Goal: Information Seeking & Learning: Learn about a topic

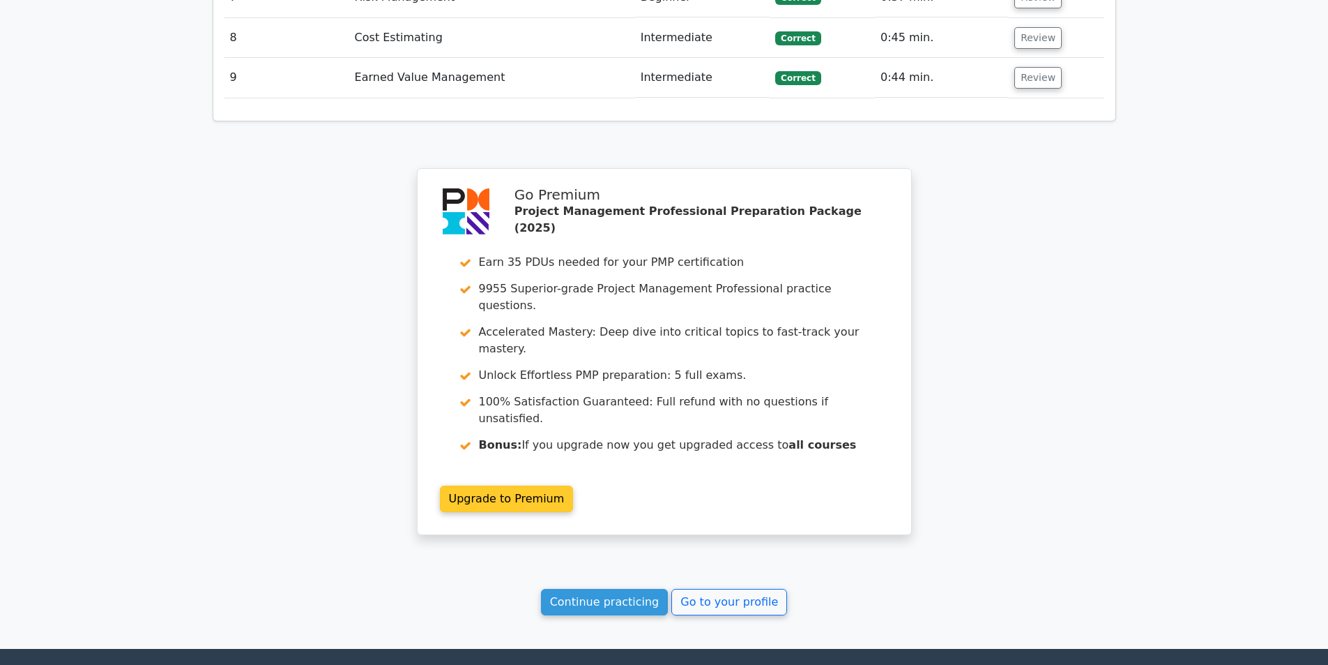
scroll to position [2414, 0]
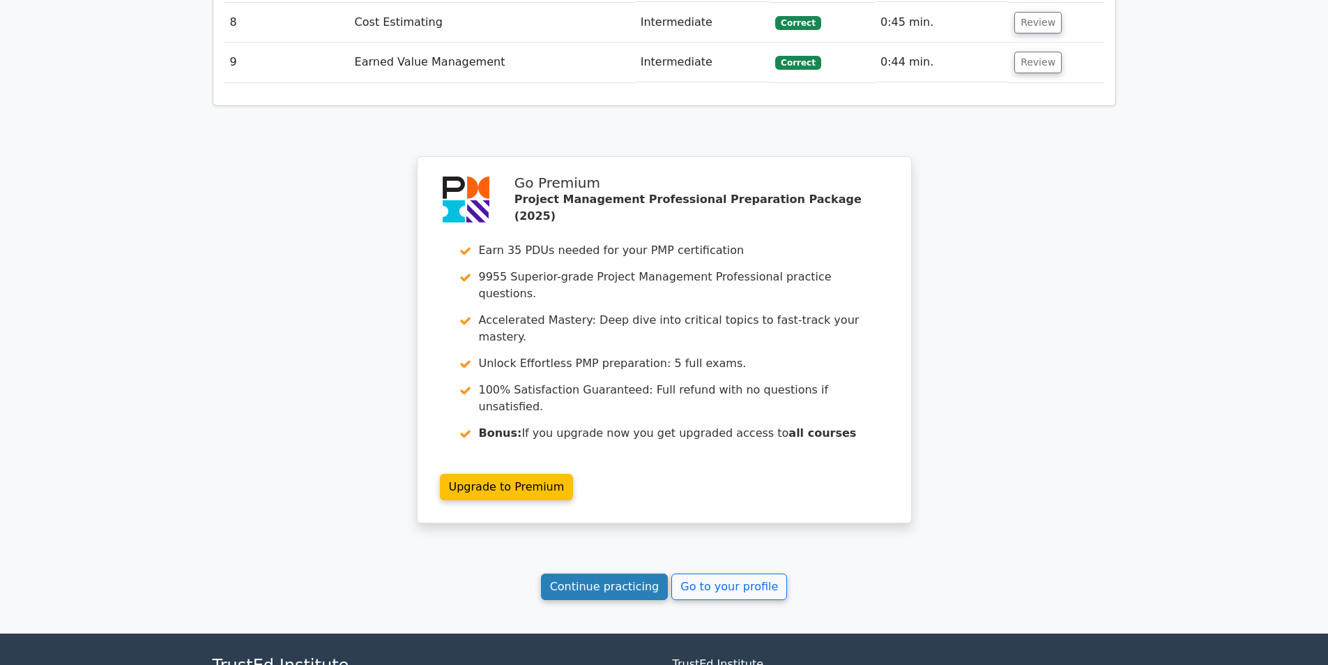
click at [633, 573] on link "Continue practicing" at bounding box center [605, 586] width 128 height 27
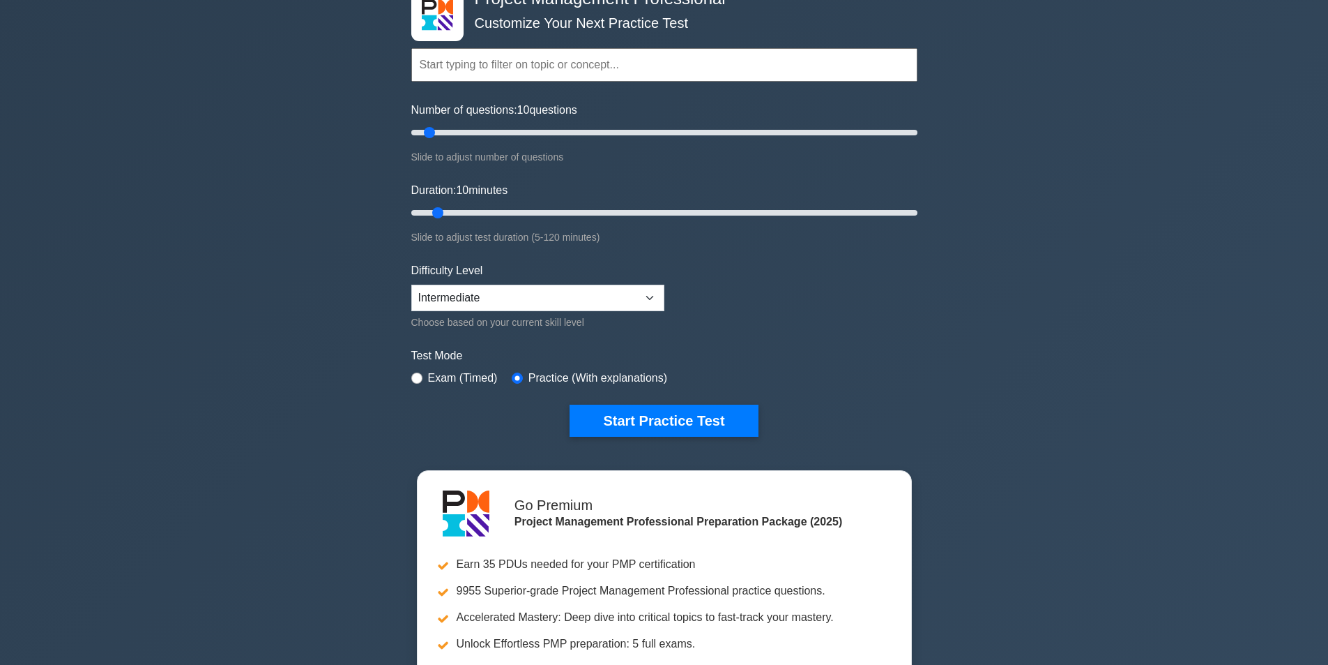
scroll to position [209, 0]
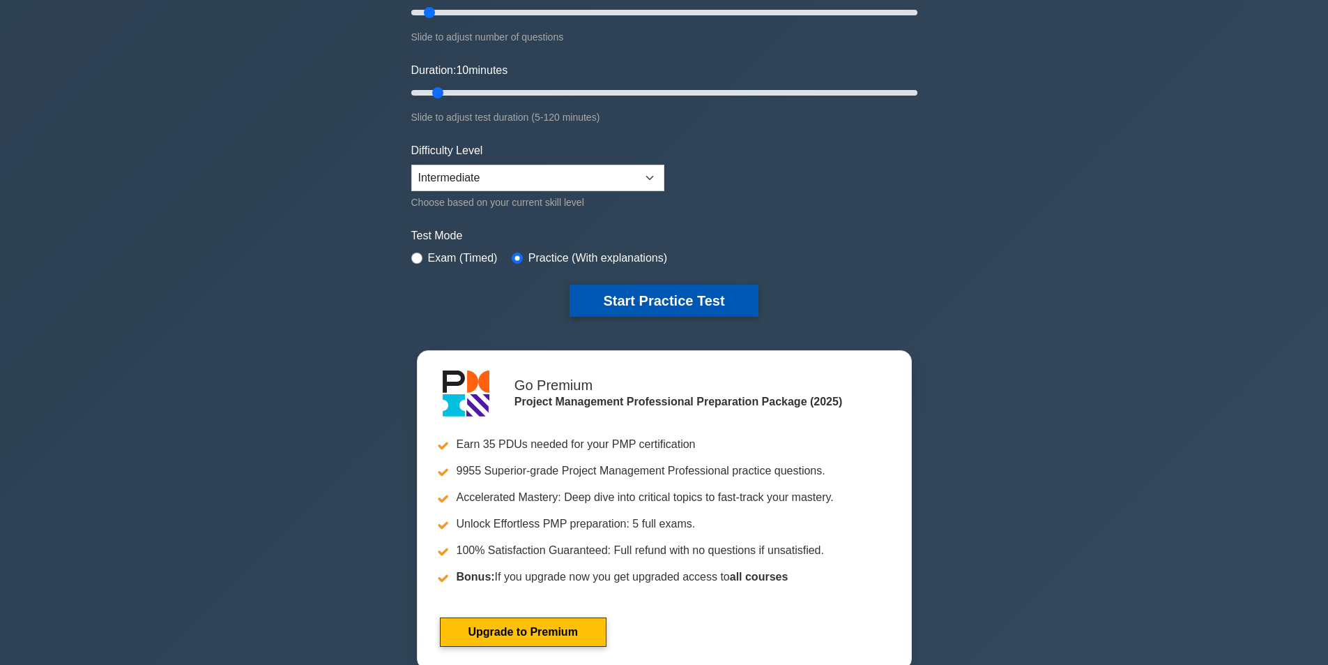
click at [675, 298] on button "Start Practice Test" at bounding box center [664, 301] width 188 height 32
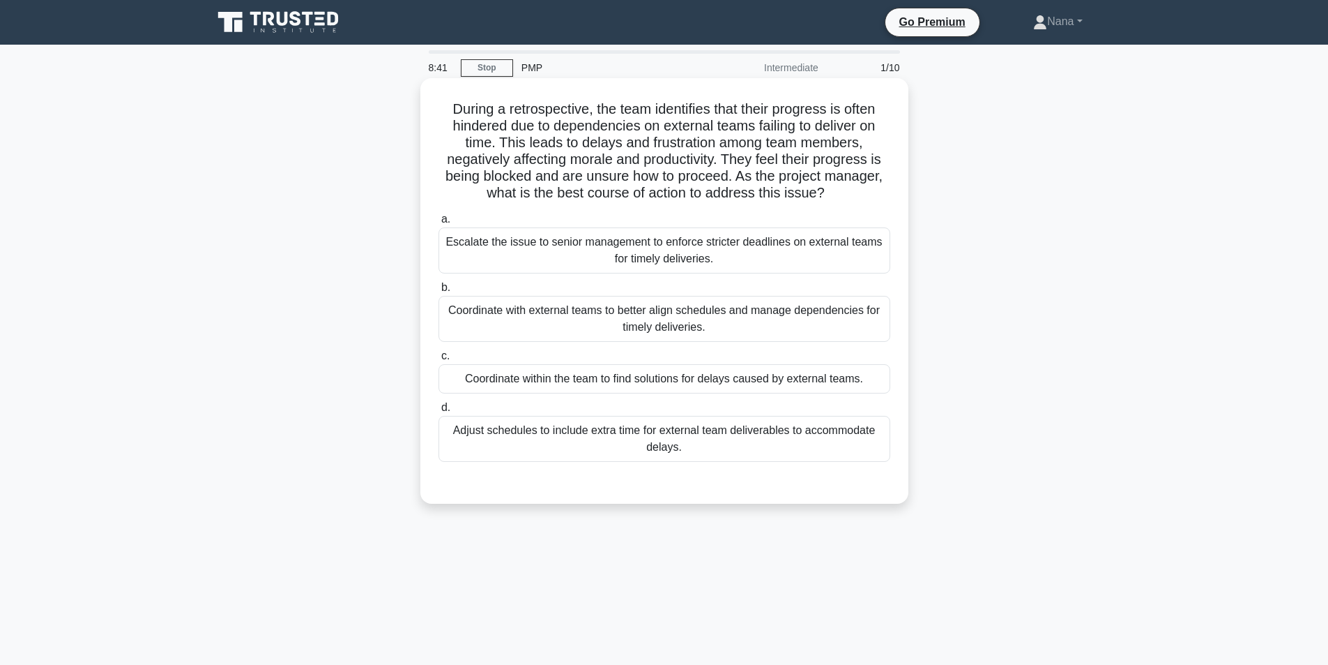
click at [762, 311] on div "Coordinate with external teams to better align schedules and manage dependencie…" at bounding box center [665, 319] width 452 height 46
click at [439, 292] on input "b. Coordinate with external teams to better align schedules and manage dependen…" at bounding box center [439, 287] width 0 height 9
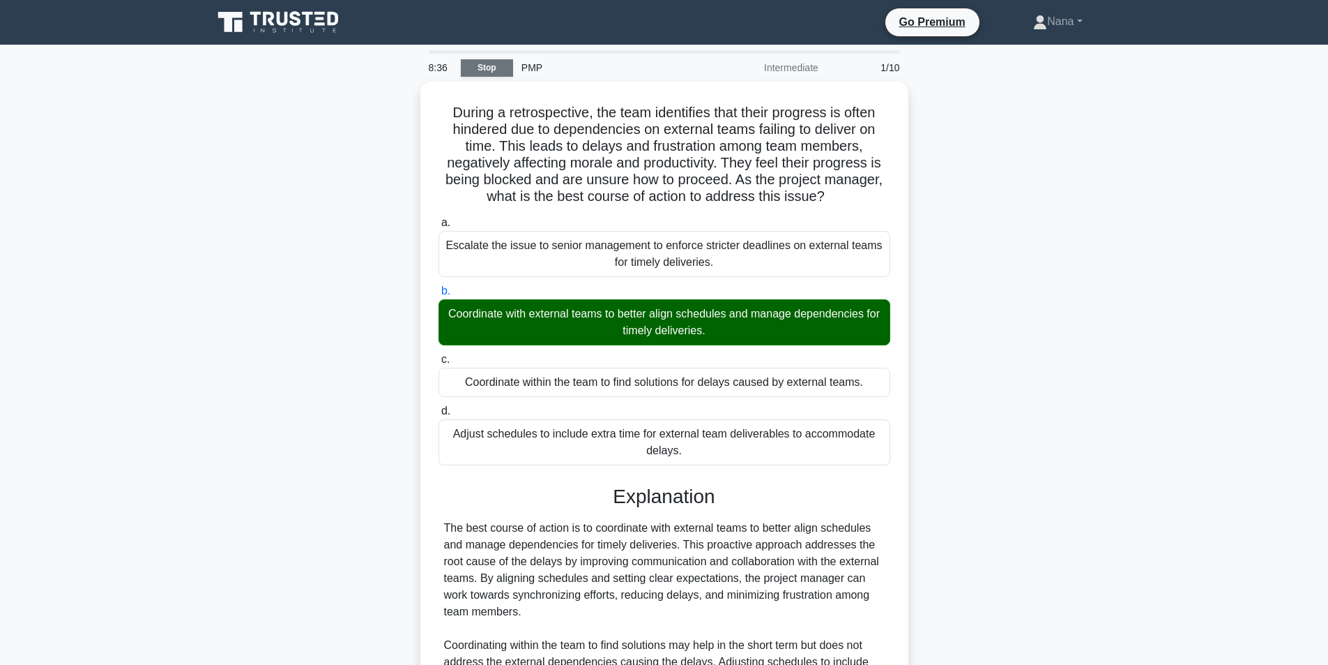
click at [501, 71] on link "Stop" at bounding box center [487, 67] width 52 height 17
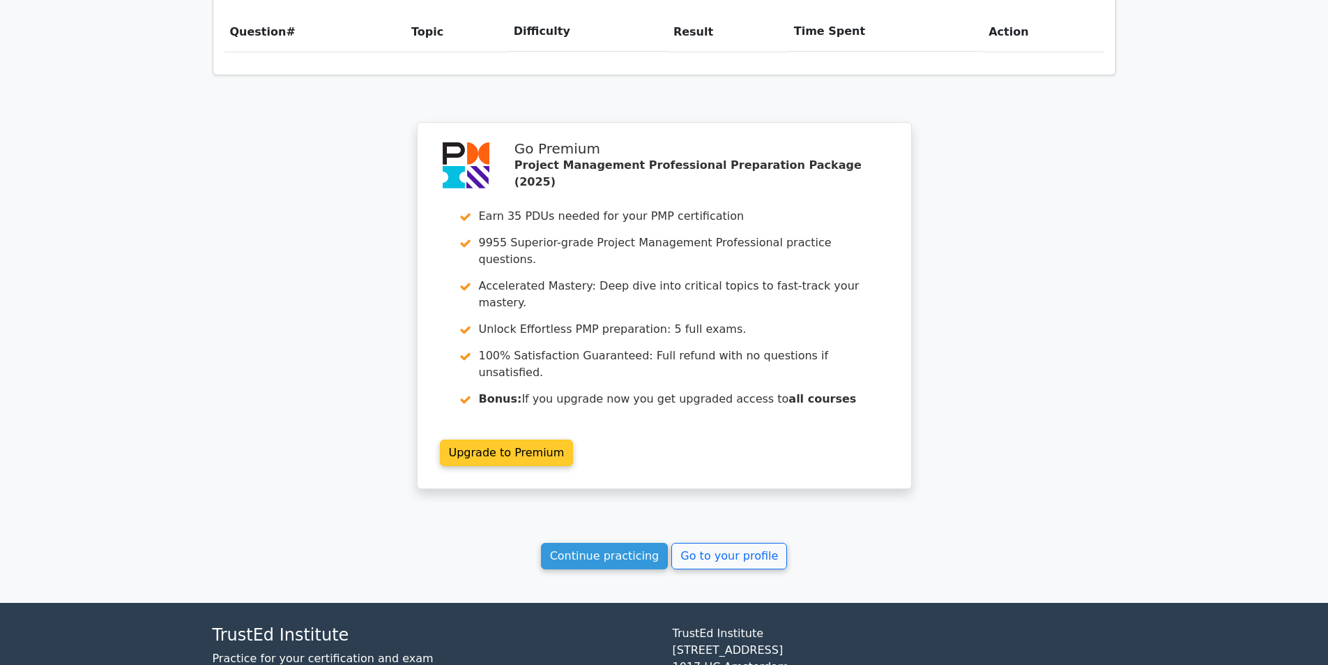
scroll to position [1050, 0]
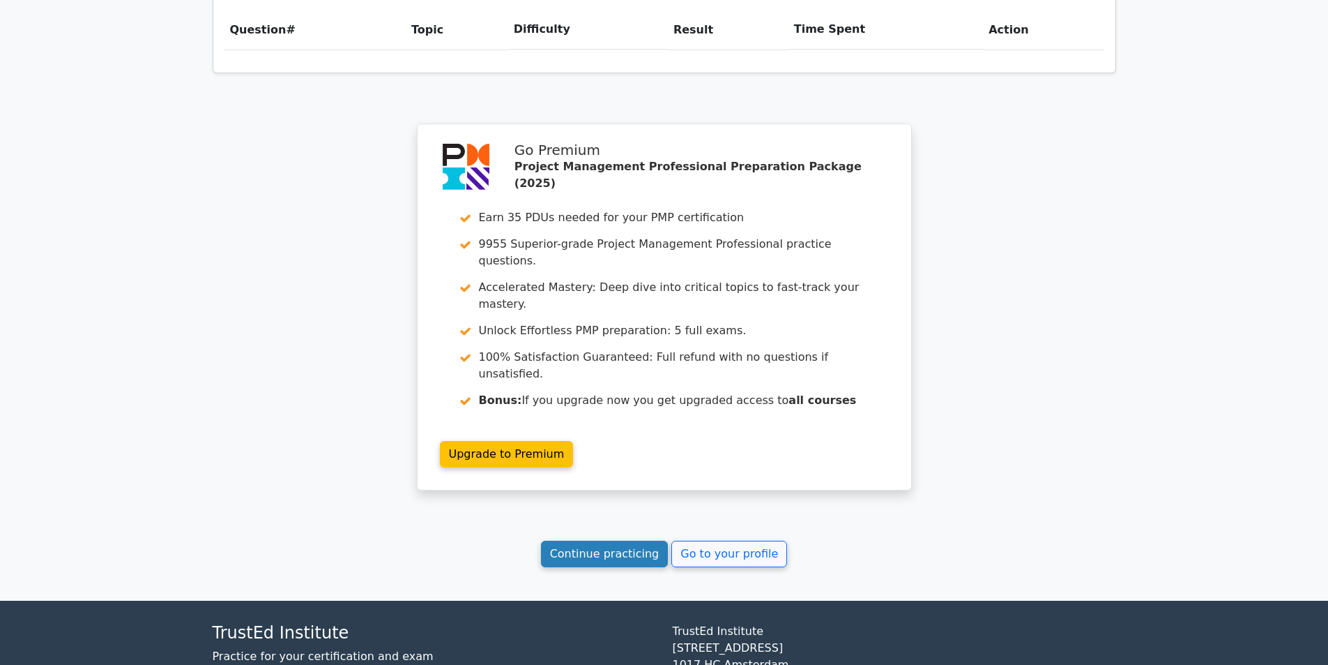
click at [646, 540] on link "Continue practicing" at bounding box center [605, 553] width 128 height 27
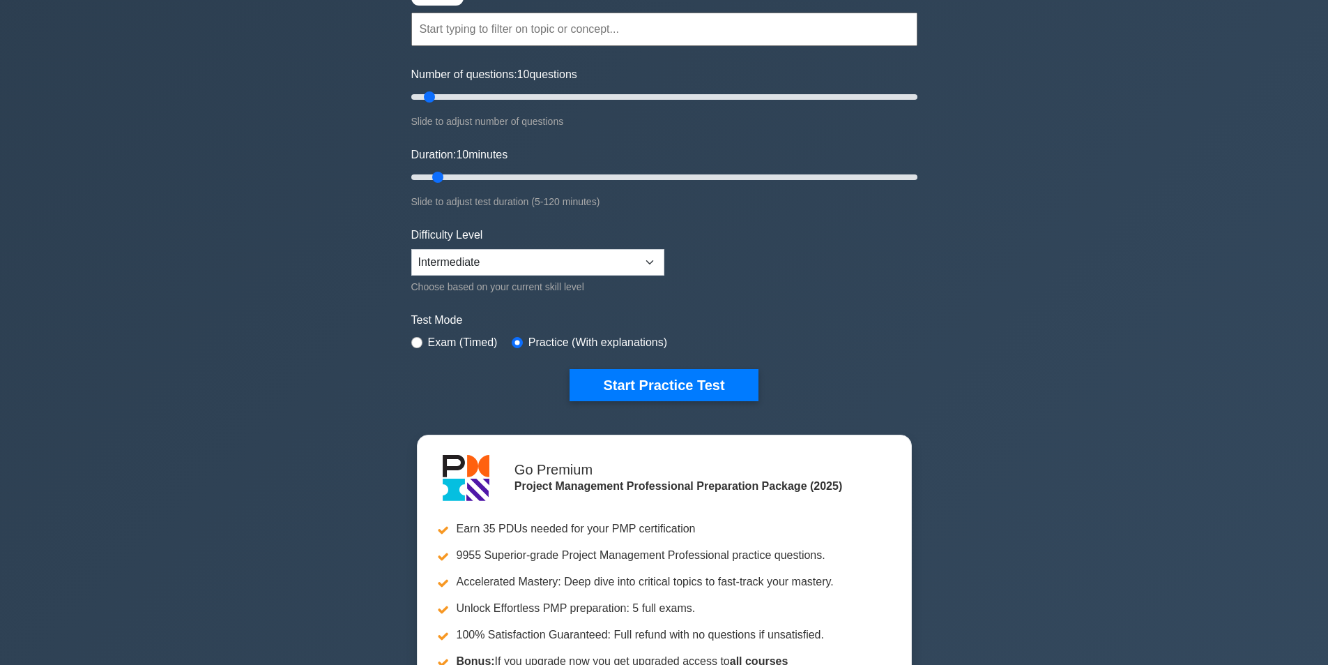
scroll to position [279, 0]
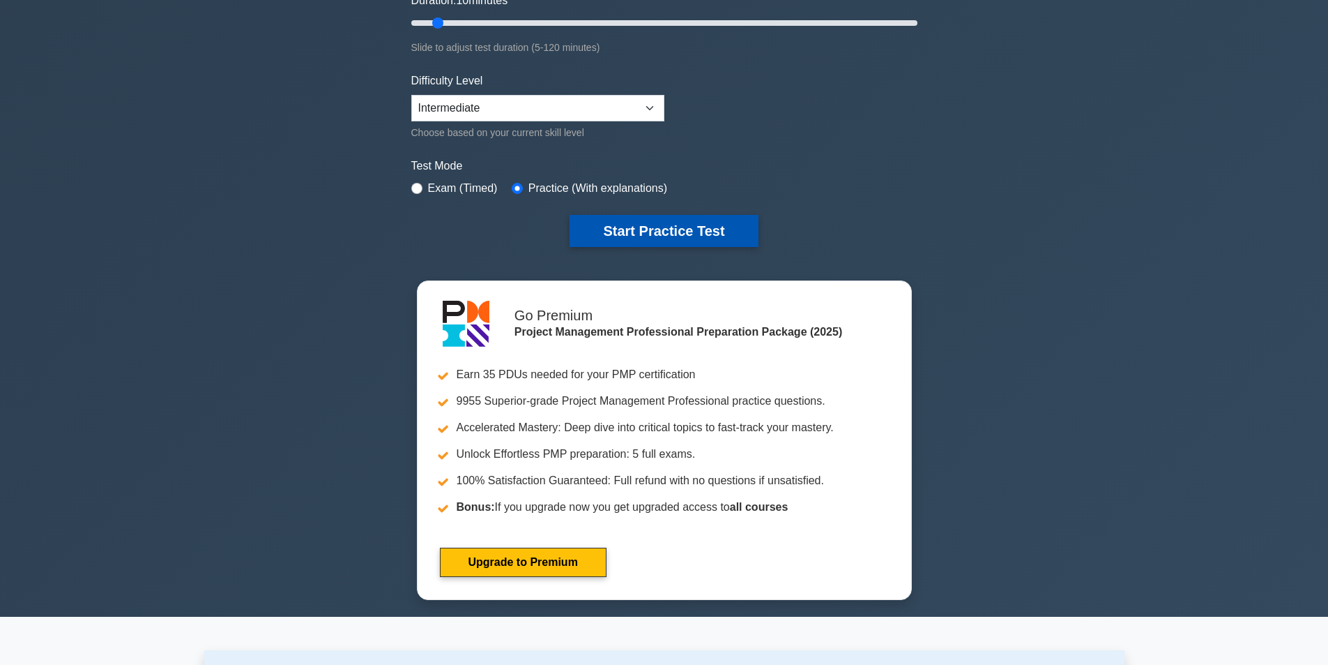
click at [726, 233] on button "Start Practice Test" at bounding box center [664, 231] width 188 height 32
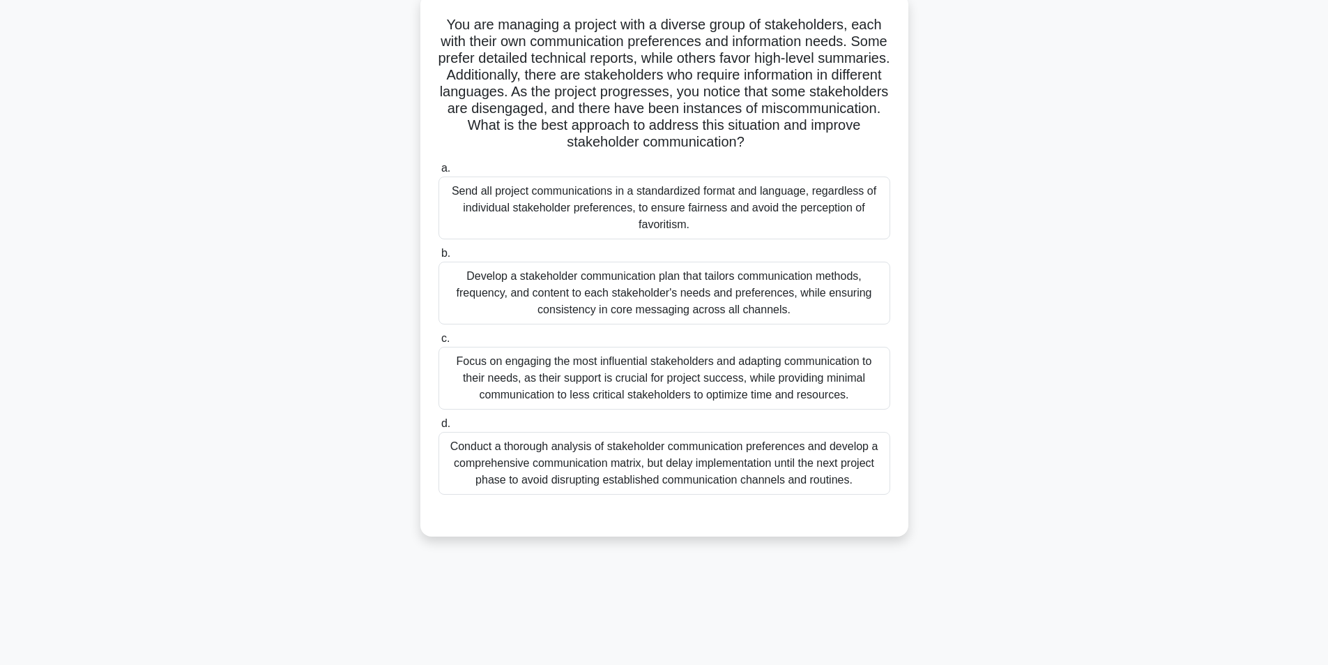
scroll to position [89, 0]
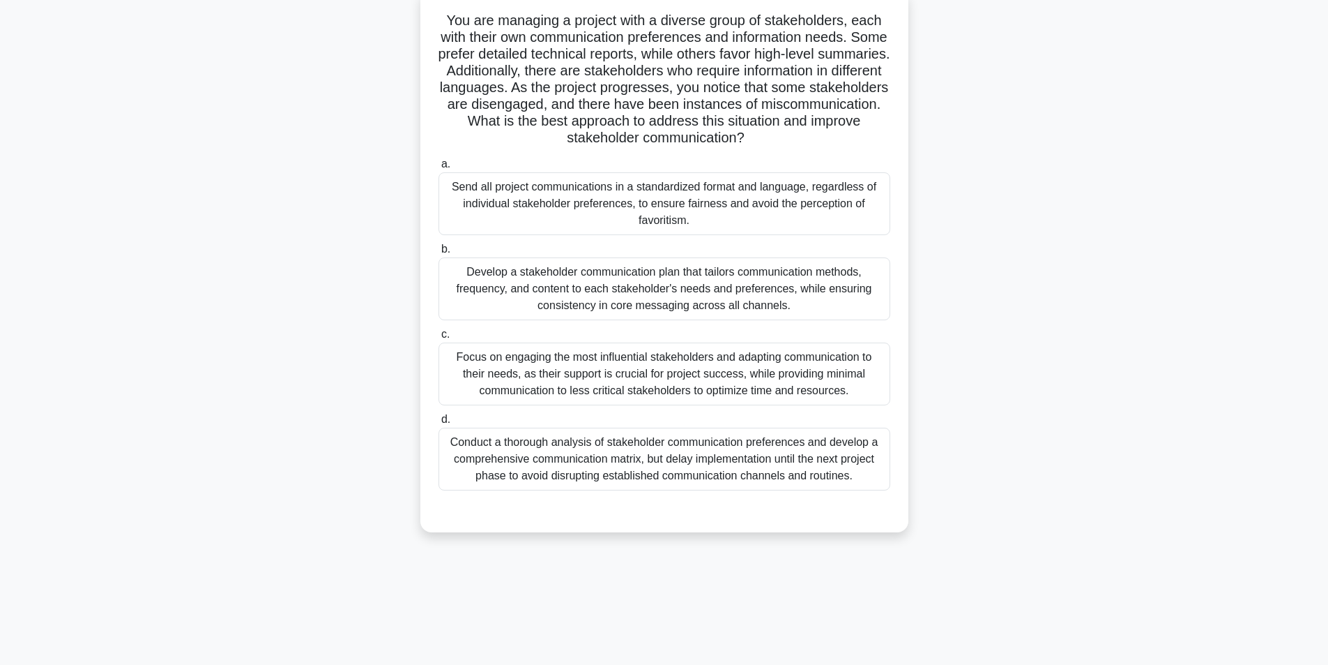
click at [819, 300] on div "Develop a stakeholder communication plan that tailors communication methods, fr…" at bounding box center [665, 288] width 452 height 63
click at [439, 254] on input "b. Develop a stakeholder communication plan that tailors communication methods,…" at bounding box center [439, 249] width 0 height 9
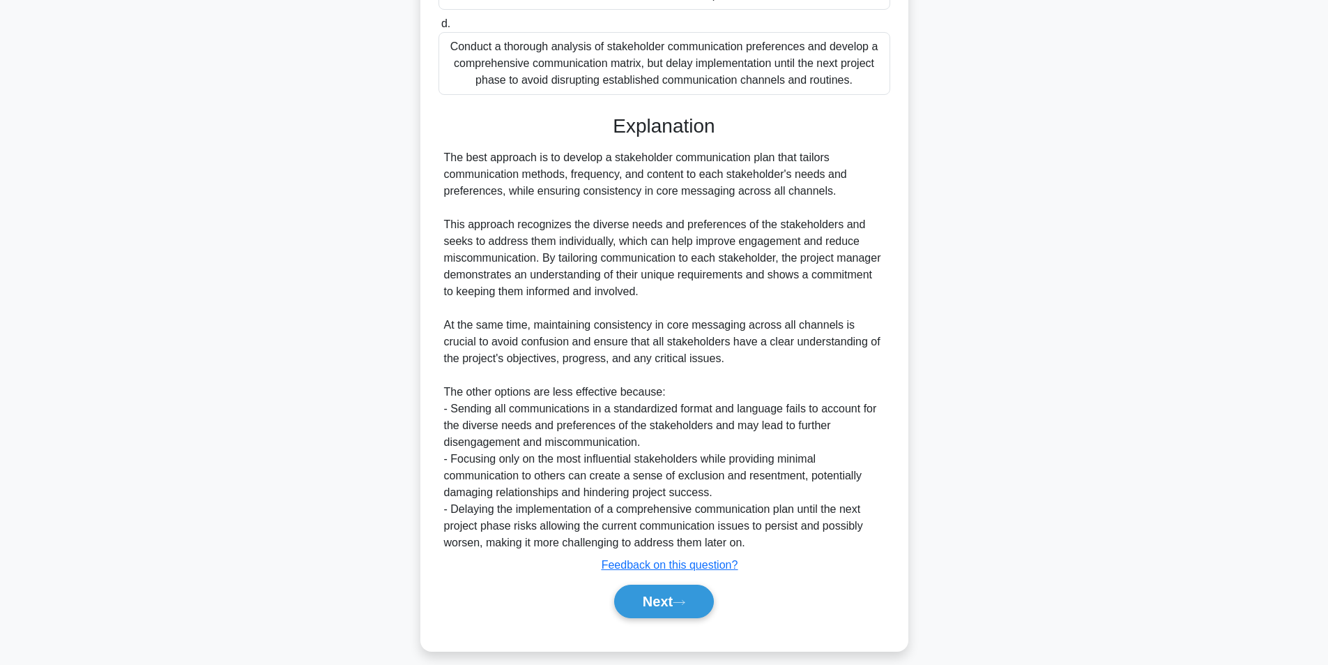
scroll to position [497, 0]
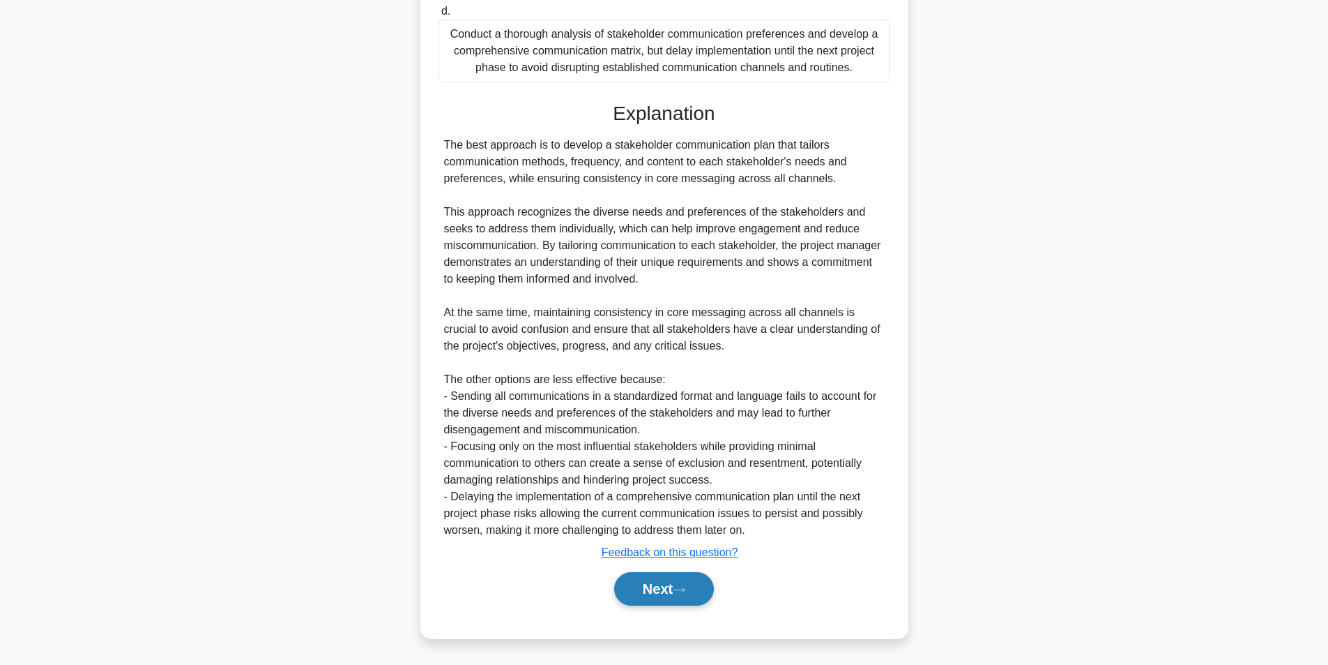
click at [650, 603] on button "Next" at bounding box center [664, 588] width 100 height 33
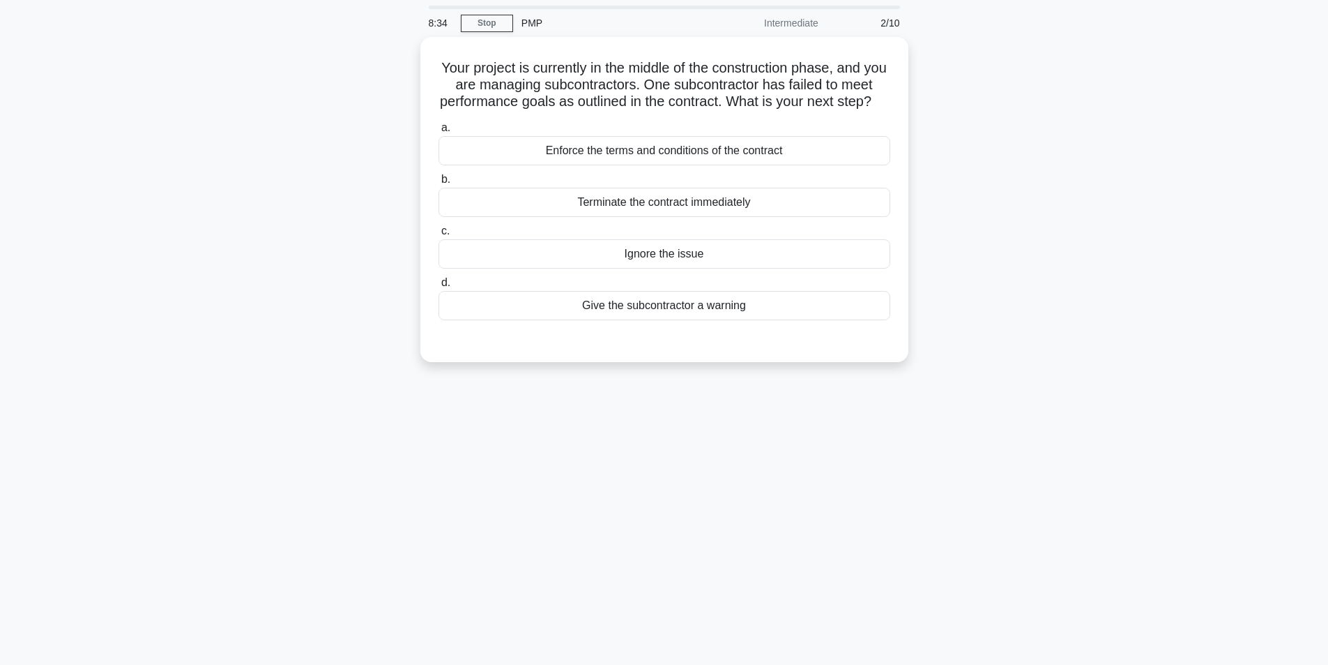
scroll to position [0, 0]
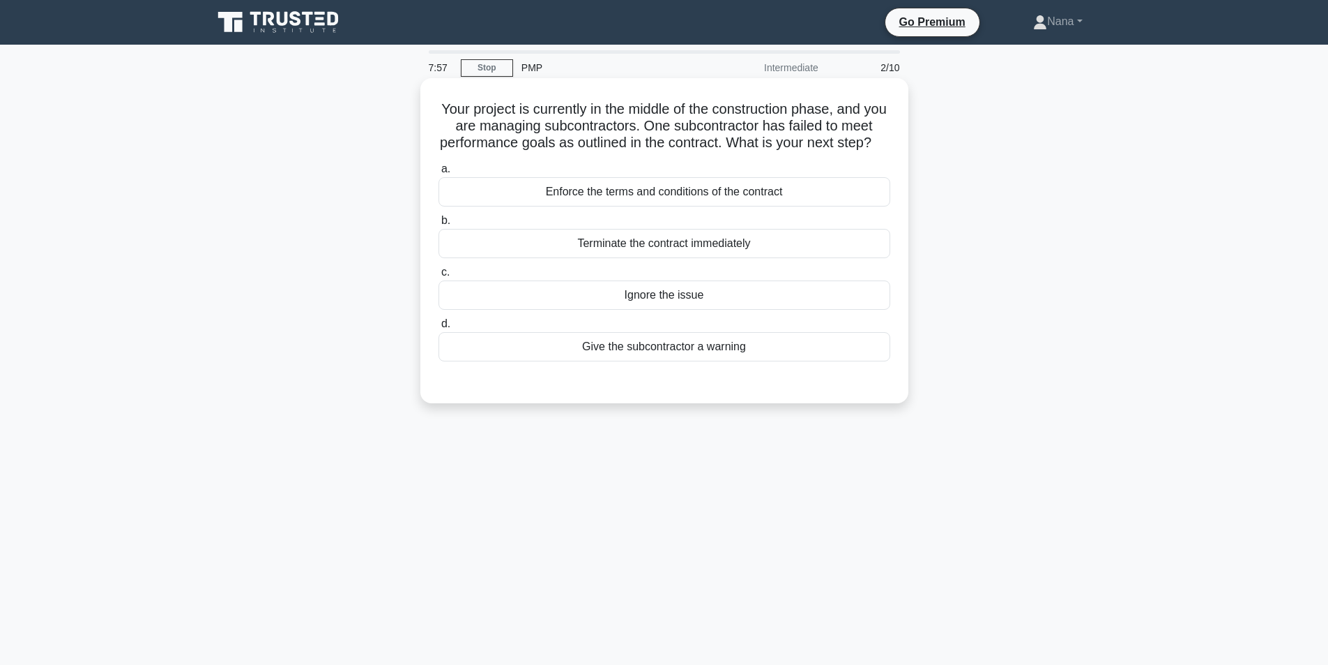
click at [826, 361] on div "Give the subcontractor a warning" at bounding box center [665, 346] width 452 height 29
click at [439, 328] on input "d. Give the subcontractor a warning" at bounding box center [439, 323] width 0 height 9
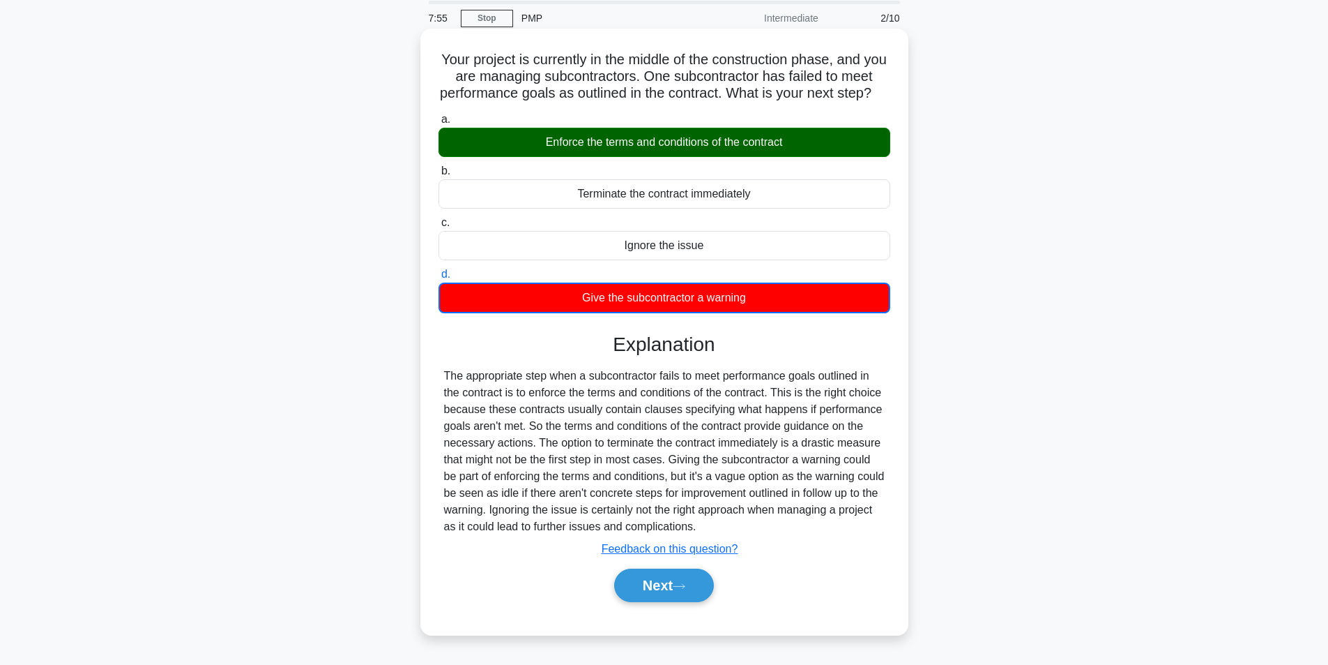
scroll to position [89, 0]
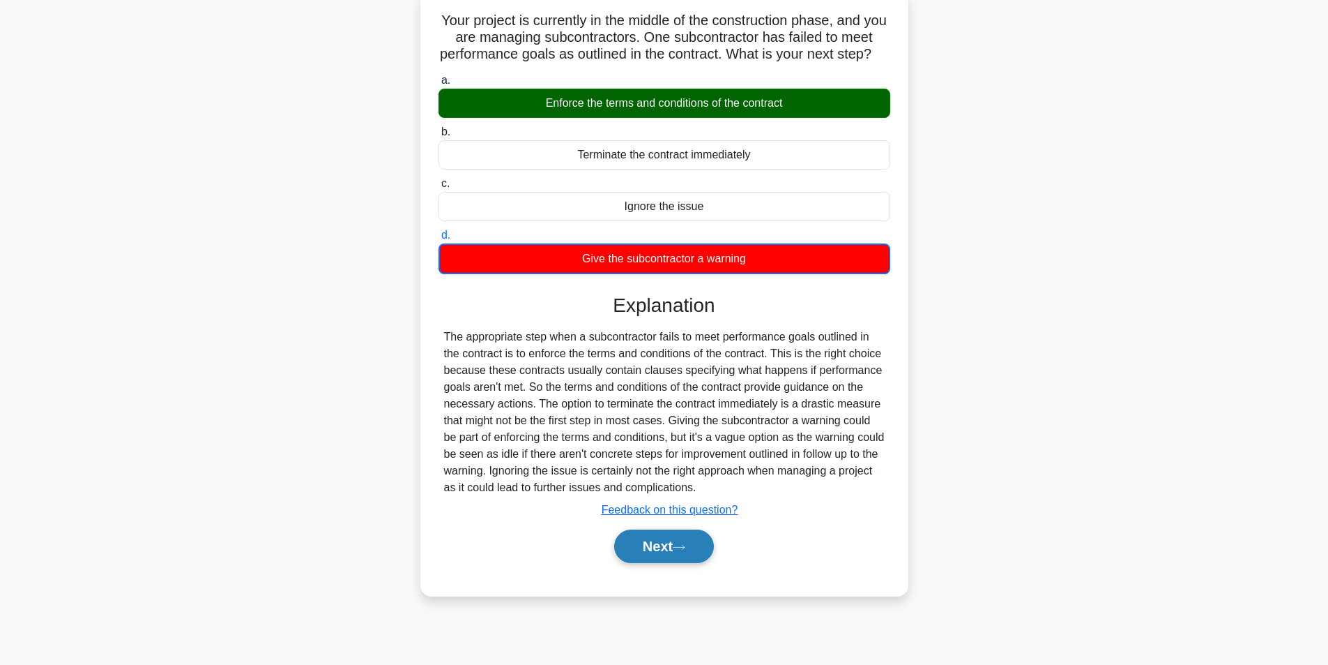
click at [702, 562] on button "Next" at bounding box center [664, 545] width 100 height 33
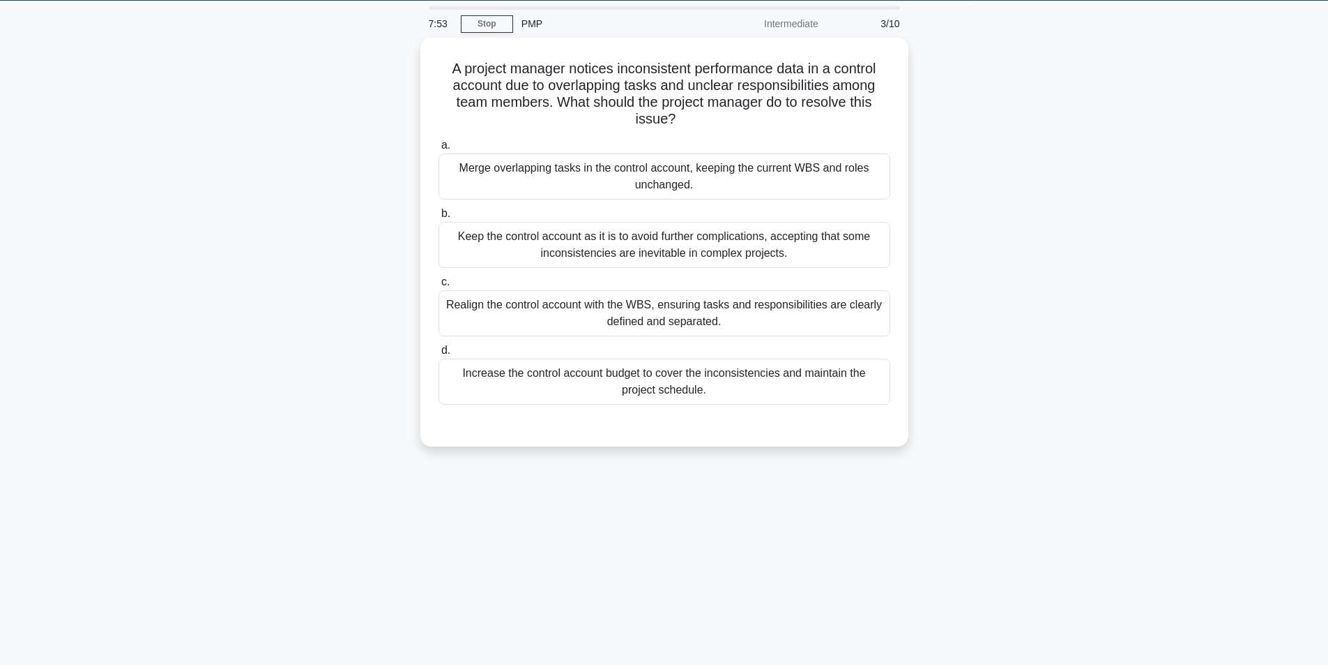
scroll to position [19, 0]
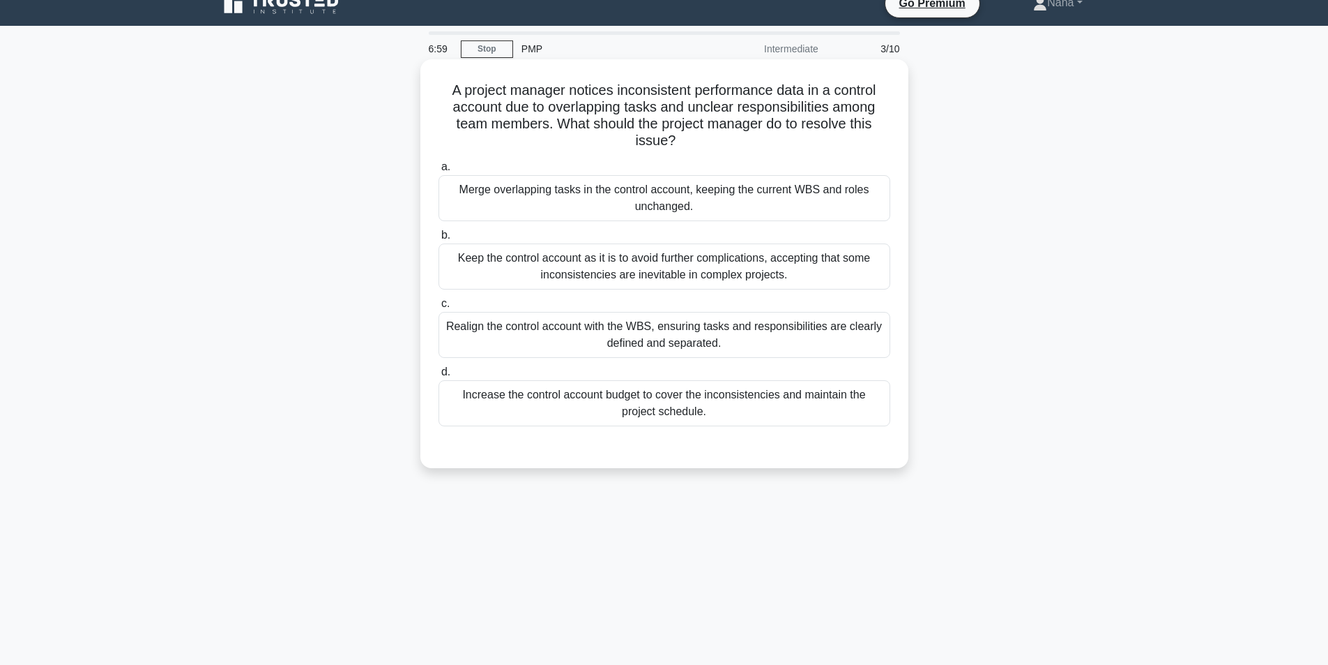
click at [755, 213] on div "Merge overlapping tasks in the control account, keeping the current WBS and rol…" at bounding box center [665, 198] width 452 height 46
click at [439, 172] on input "a. Merge overlapping tasks in the control account, keeping the current WBS and …" at bounding box center [439, 166] width 0 height 9
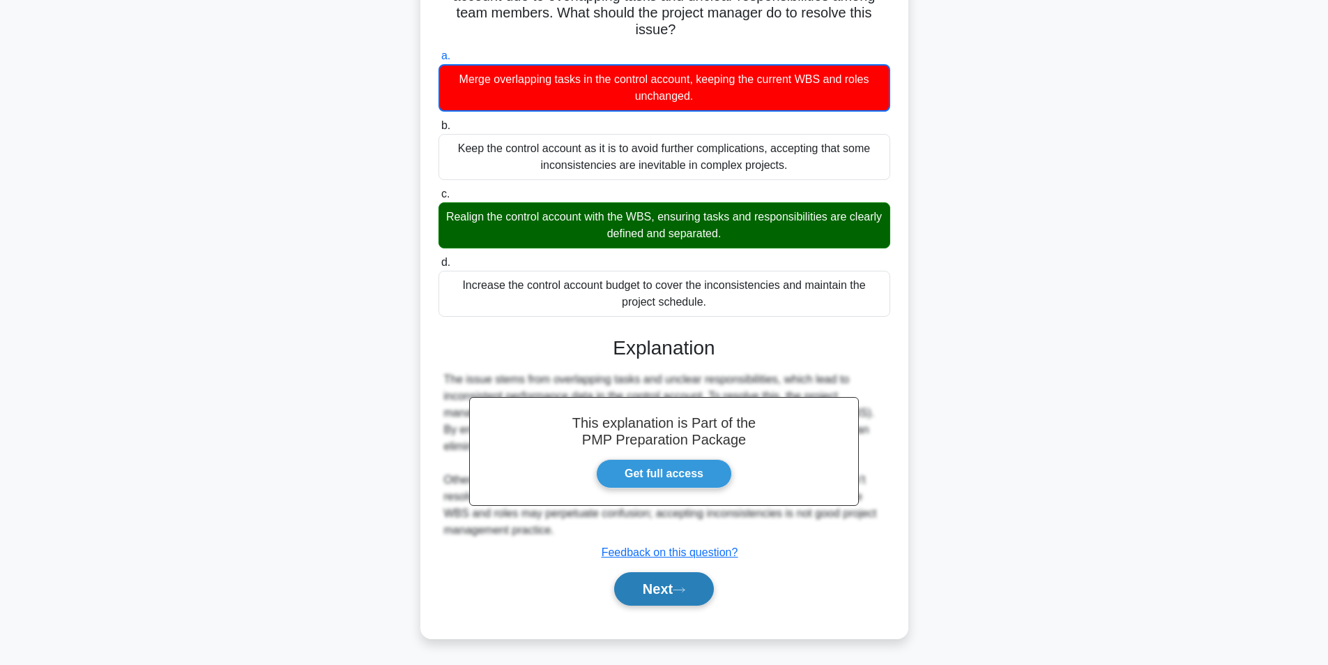
click at [671, 578] on button "Next" at bounding box center [664, 588] width 100 height 33
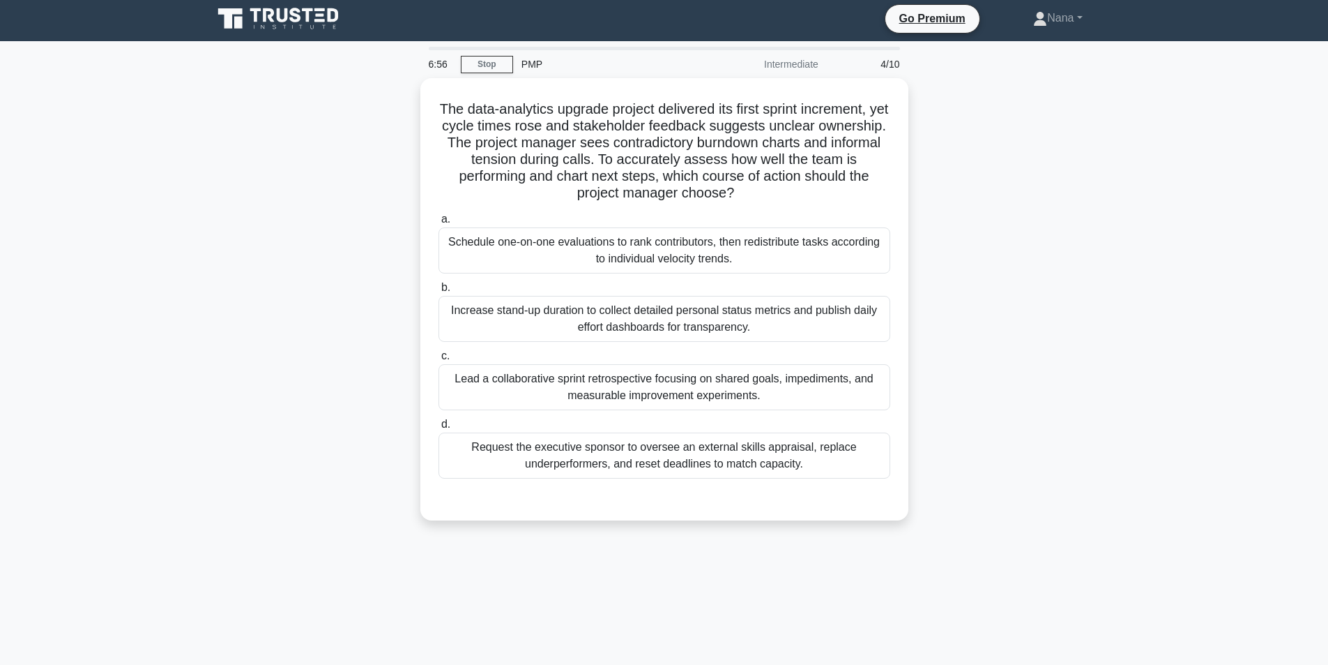
scroll to position [0, 0]
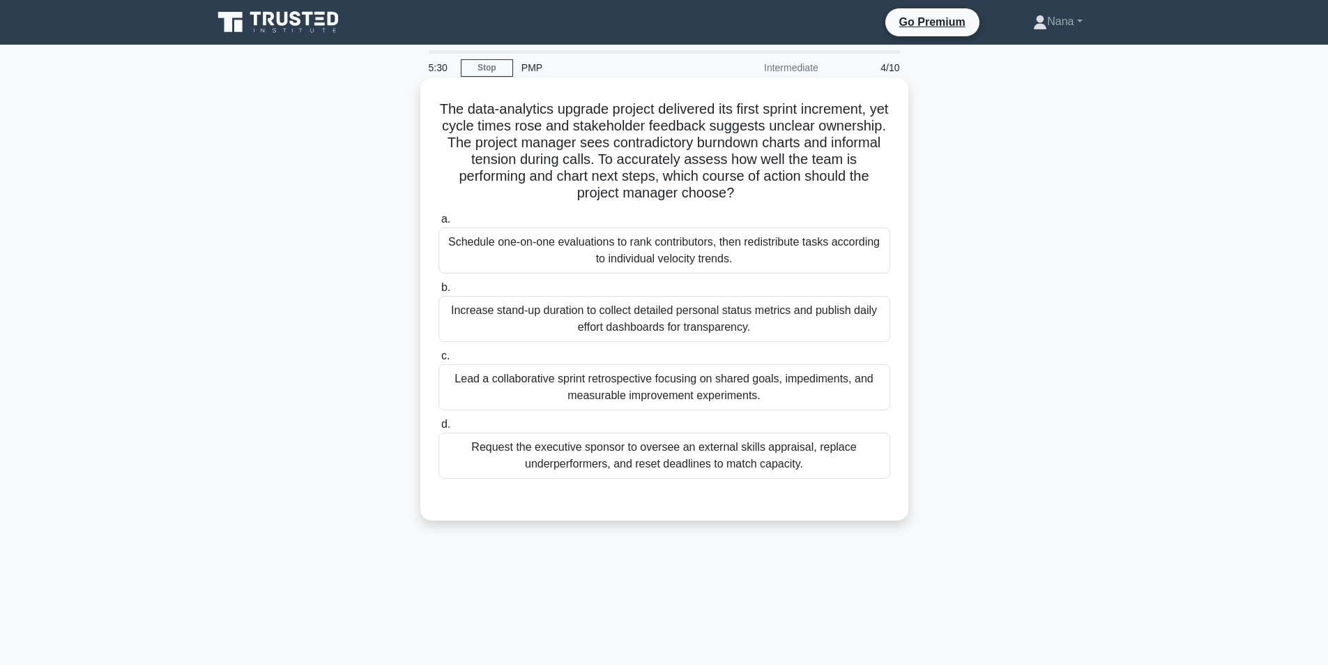
click at [825, 459] on div "Request the executive sponsor to oversee an external skills appraisal, replace …" at bounding box center [665, 455] width 452 height 46
click at [439, 429] on input "d. Request the executive sponsor to oversee an external skills appraisal, repla…" at bounding box center [439, 424] width 0 height 9
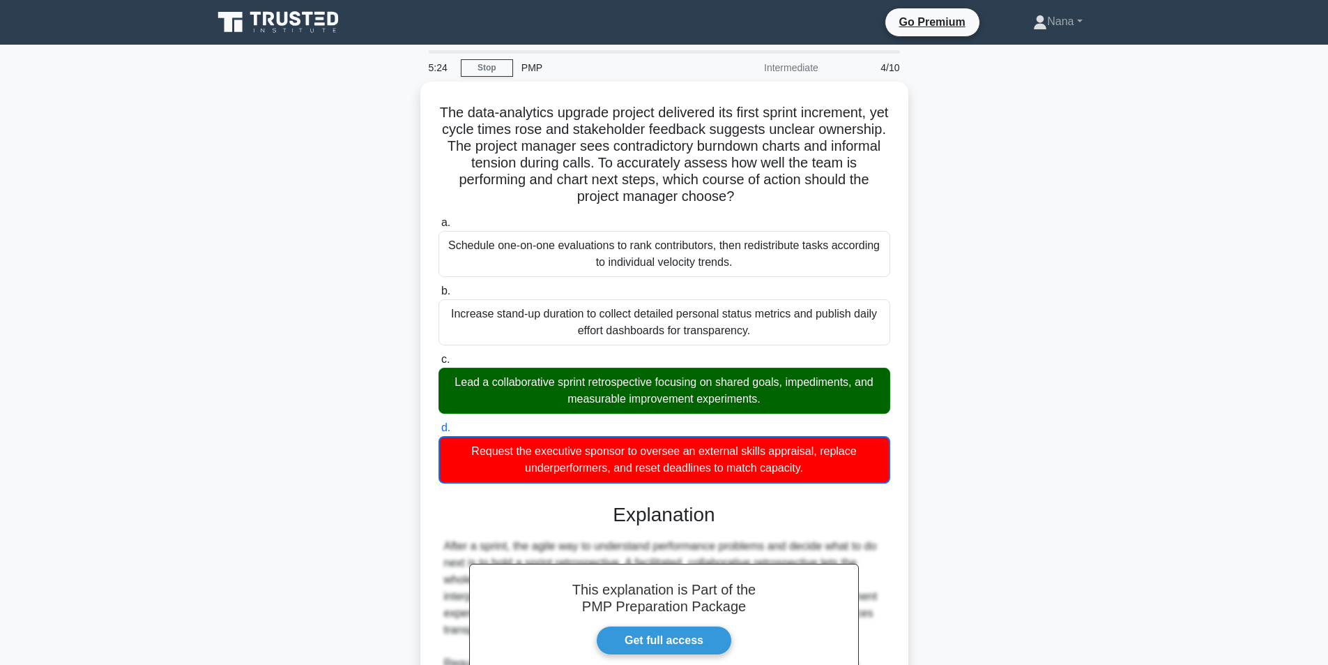
drag, startPoint x: 770, startPoint y: 192, endPoint x: 374, endPoint y: 119, distance: 402.9
click at [374, 119] on div "The data-analytics upgrade project delivered its first sprint increment, yet cy…" at bounding box center [664, 485] width 921 height 807
copy h5 "The data-analytics upgrade project delivered its first sprint increment, yet cy…"
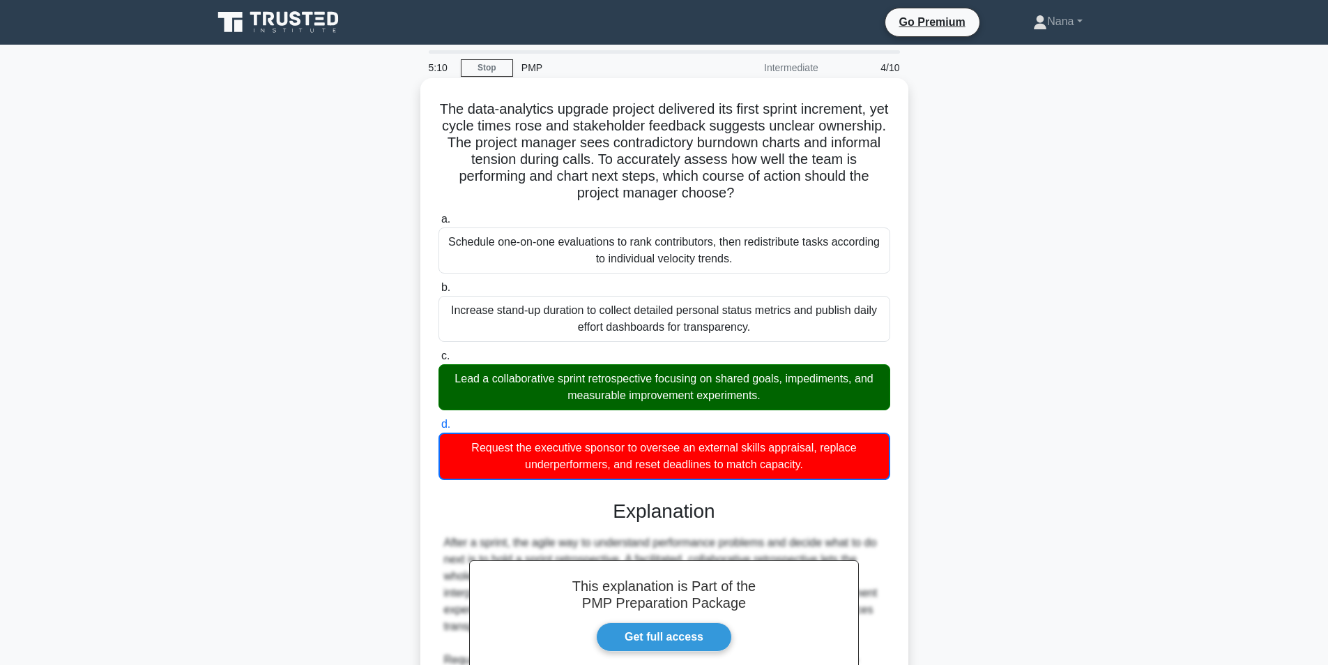
drag, startPoint x: 447, startPoint y: 374, endPoint x: 845, endPoint y: 480, distance: 412.1
click at [845, 480] on div "a. Schedule one-on-one evaluations to rank contributors, then redistribute task…" at bounding box center [664, 345] width 469 height 275
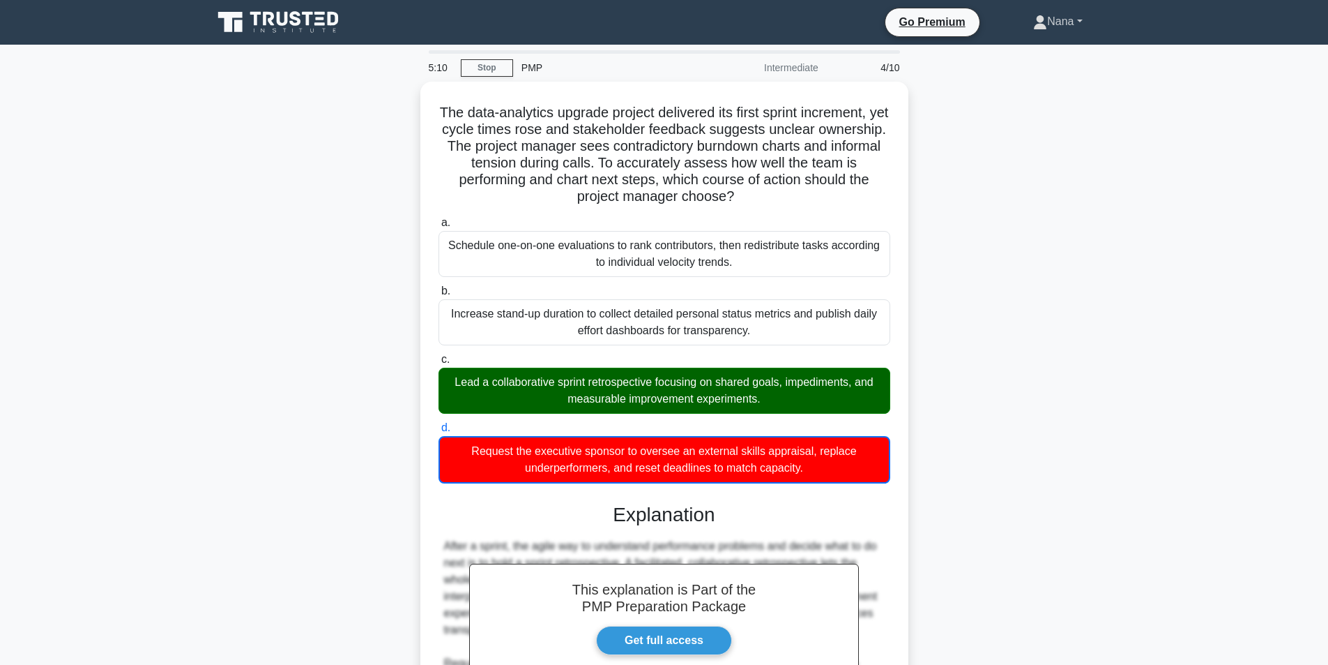
copy div "Lead a collaborative sprint retrospective focusing on shared goals, impediments…"
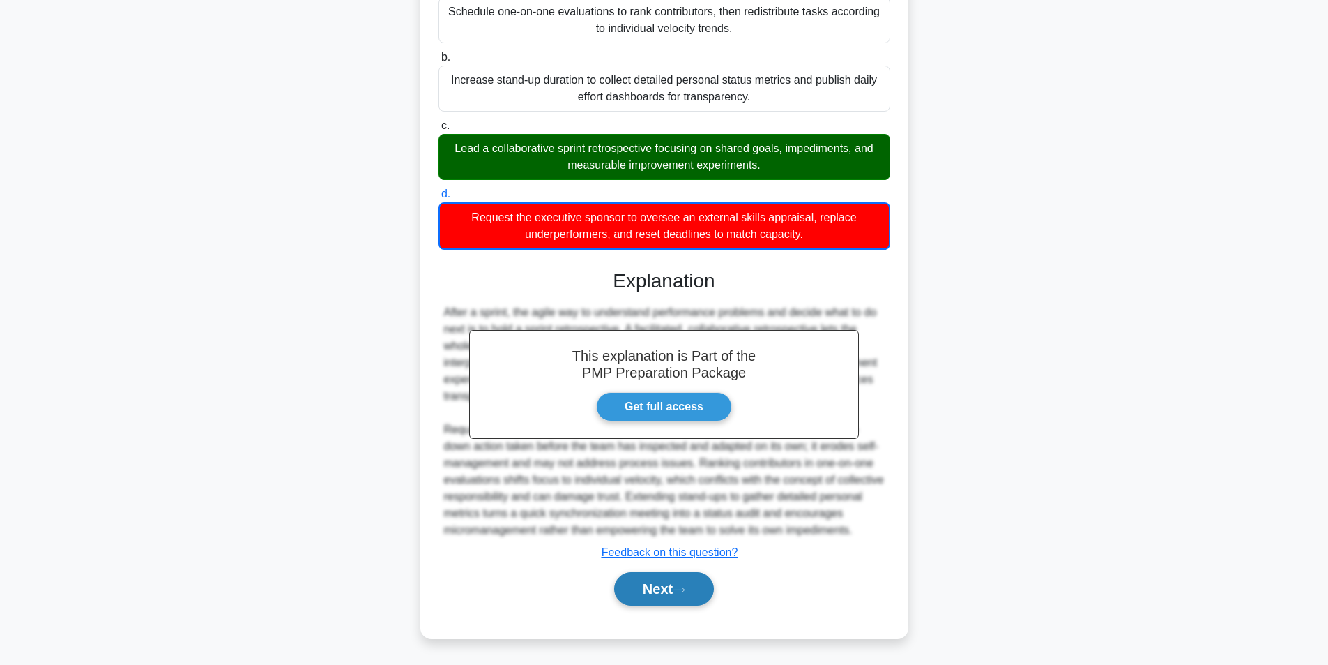
click at [669, 593] on button "Next" at bounding box center [664, 588] width 100 height 33
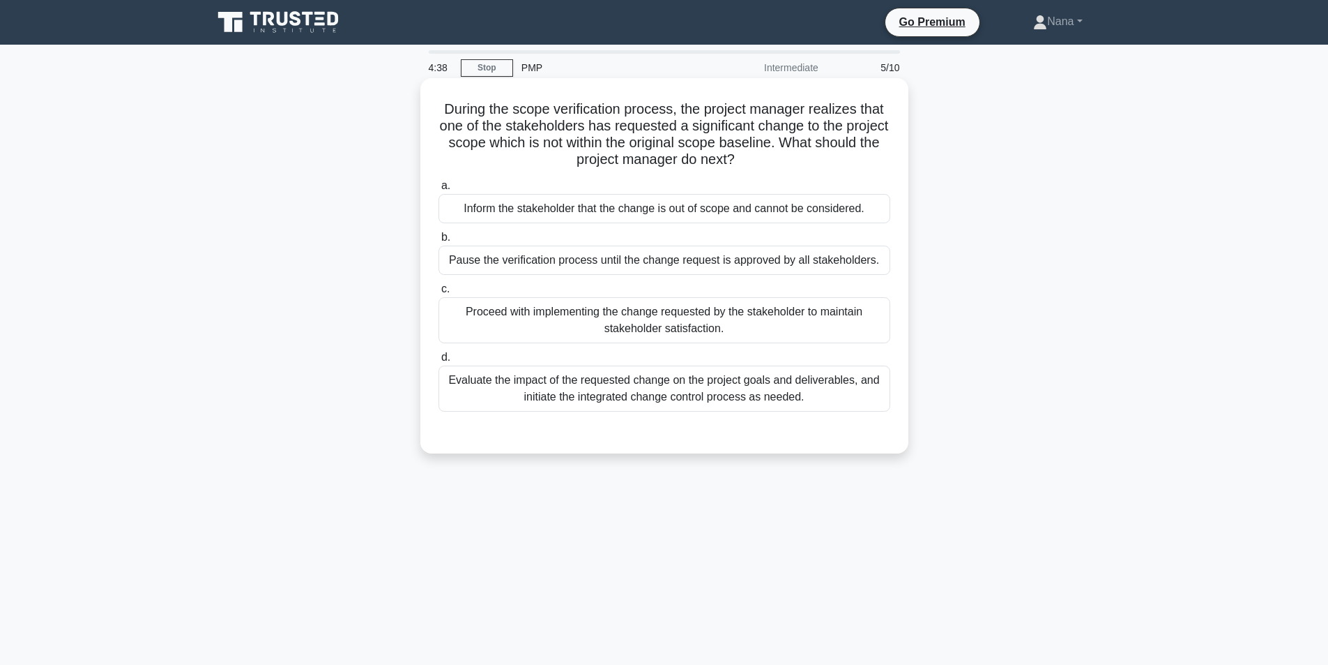
click at [522, 256] on div "Pause the verification process until the change request is approved by all stak…" at bounding box center [665, 259] width 452 height 29
click at [439, 242] on input "b. Pause the verification process until the change request is approved by all s…" at bounding box center [439, 237] width 0 height 9
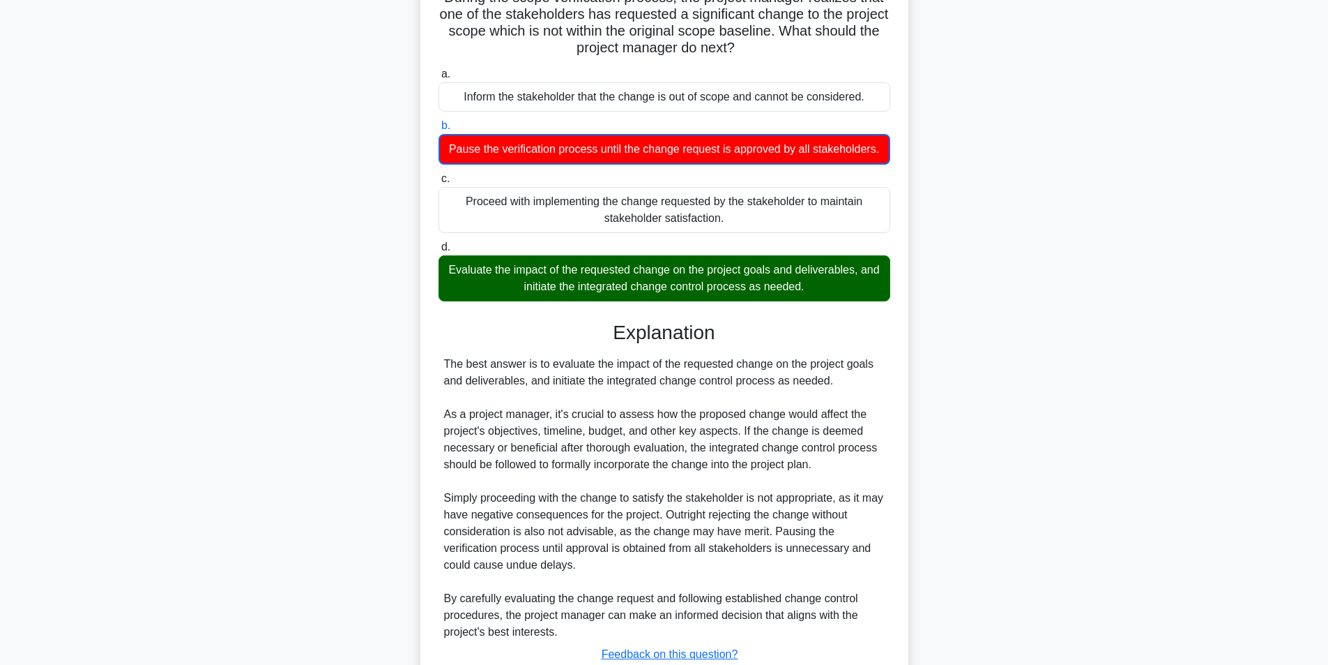
scroll to position [214, 0]
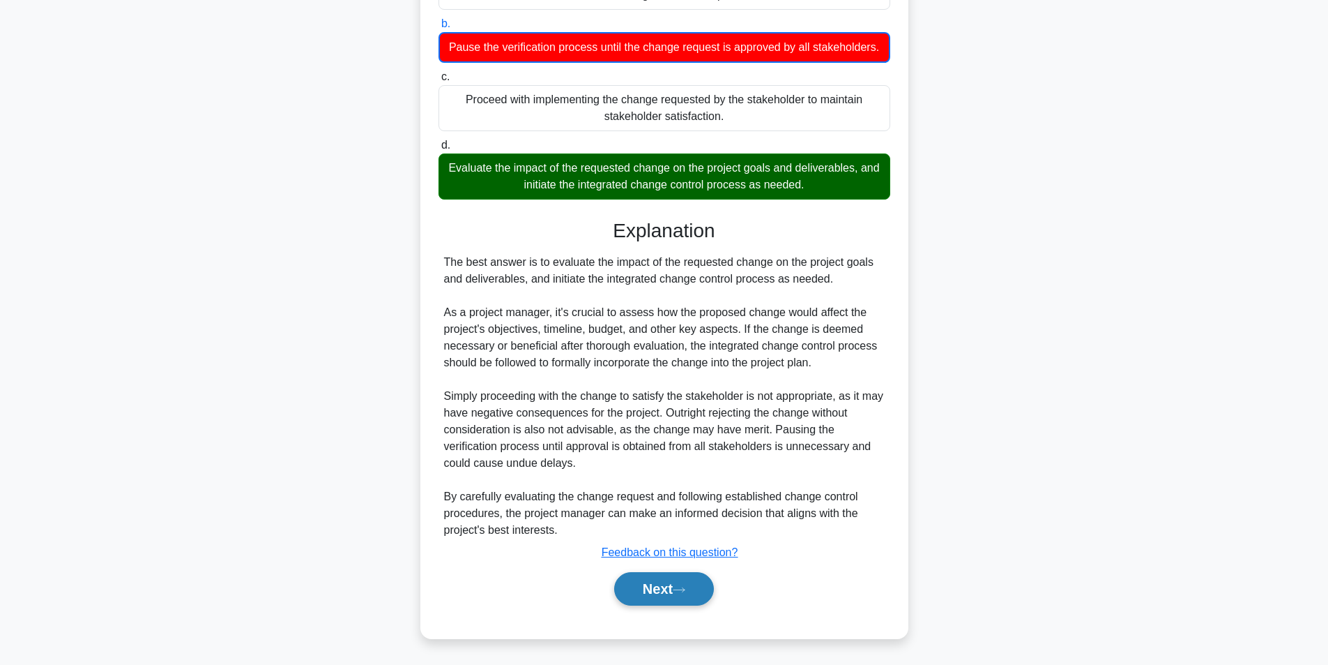
click at [665, 588] on button "Next" at bounding box center [664, 588] width 100 height 33
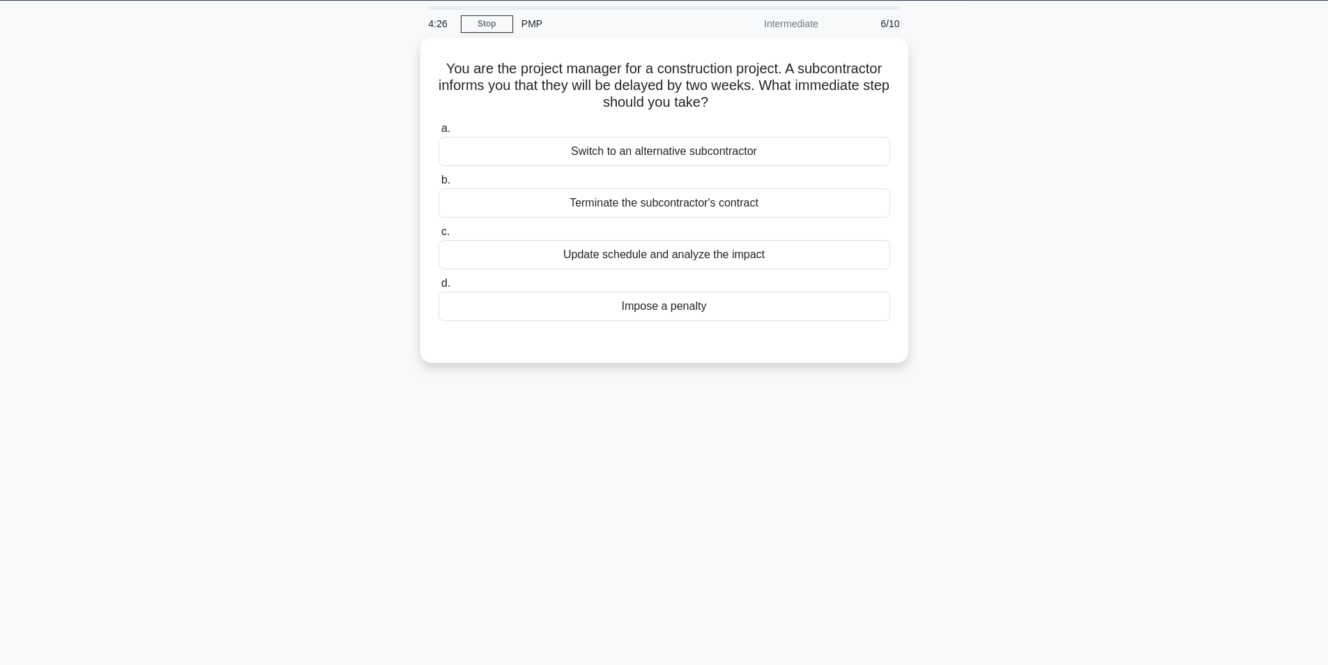
scroll to position [0, 0]
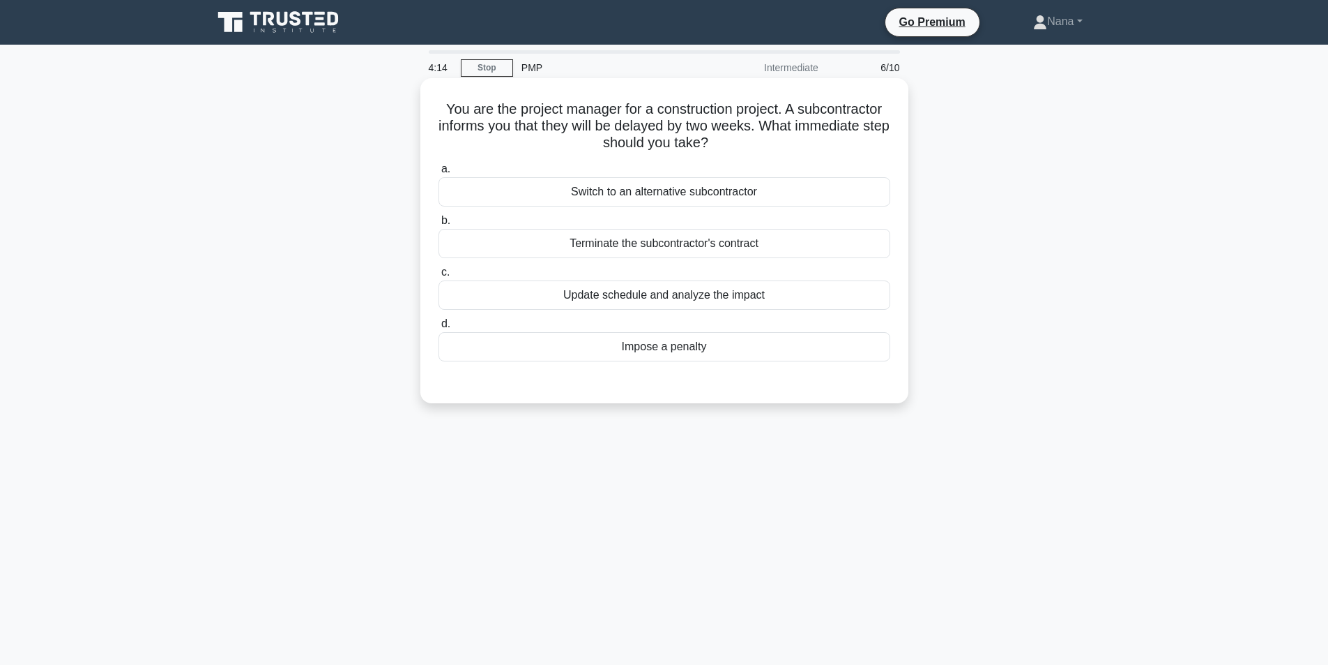
click at [672, 305] on div "Update schedule and analyze the impact" at bounding box center [665, 294] width 452 height 29
click at [439, 277] on input "c. Update schedule and analyze the impact" at bounding box center [439, 272] width 0 height 9
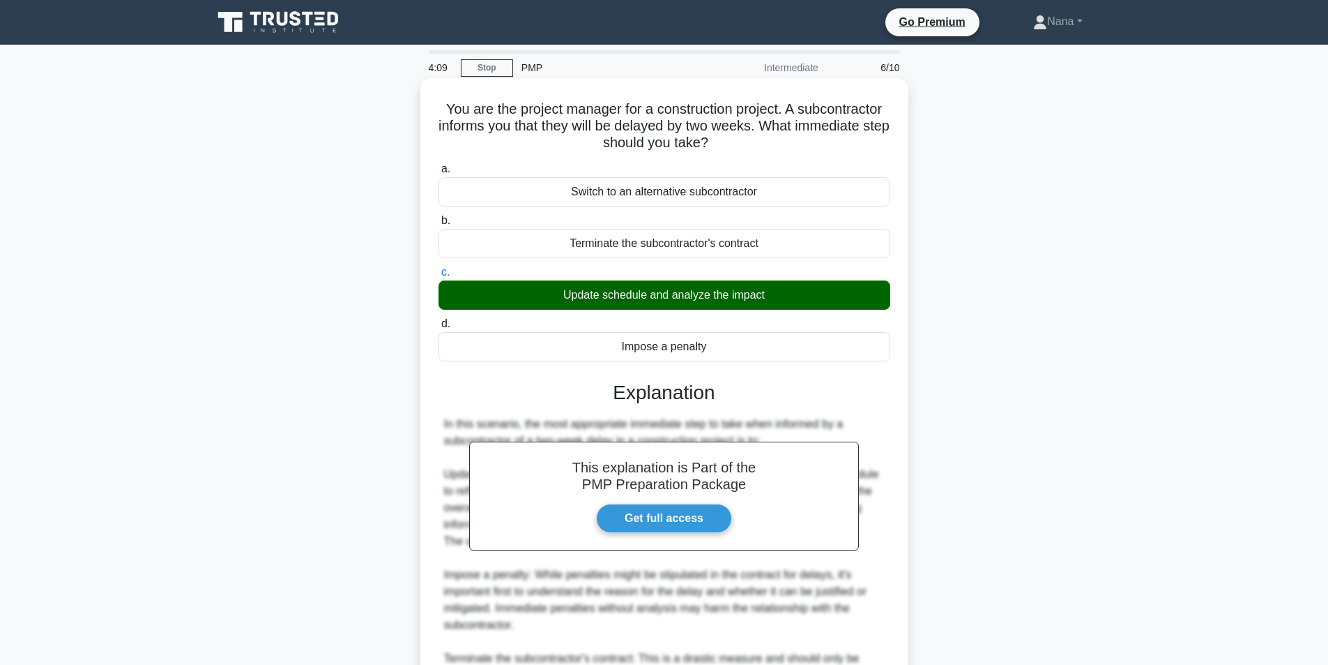
drag, startPoint x: 569, startPoint y: 239, endPoint x: 616, endPoint y: 245, distance: 47.7
click at [616, 245] on div "Terminate the subcontractor's contract" at bounding box center [665, 243] width 452 height 29
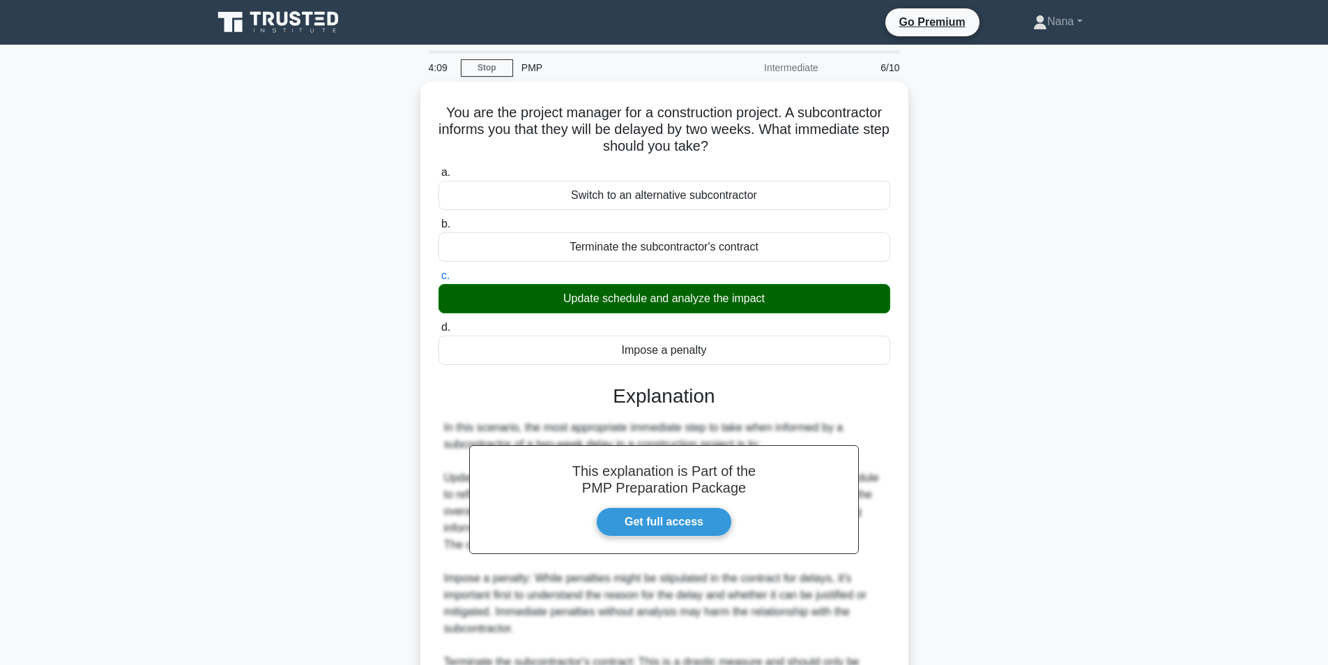
copy div "Terminate"
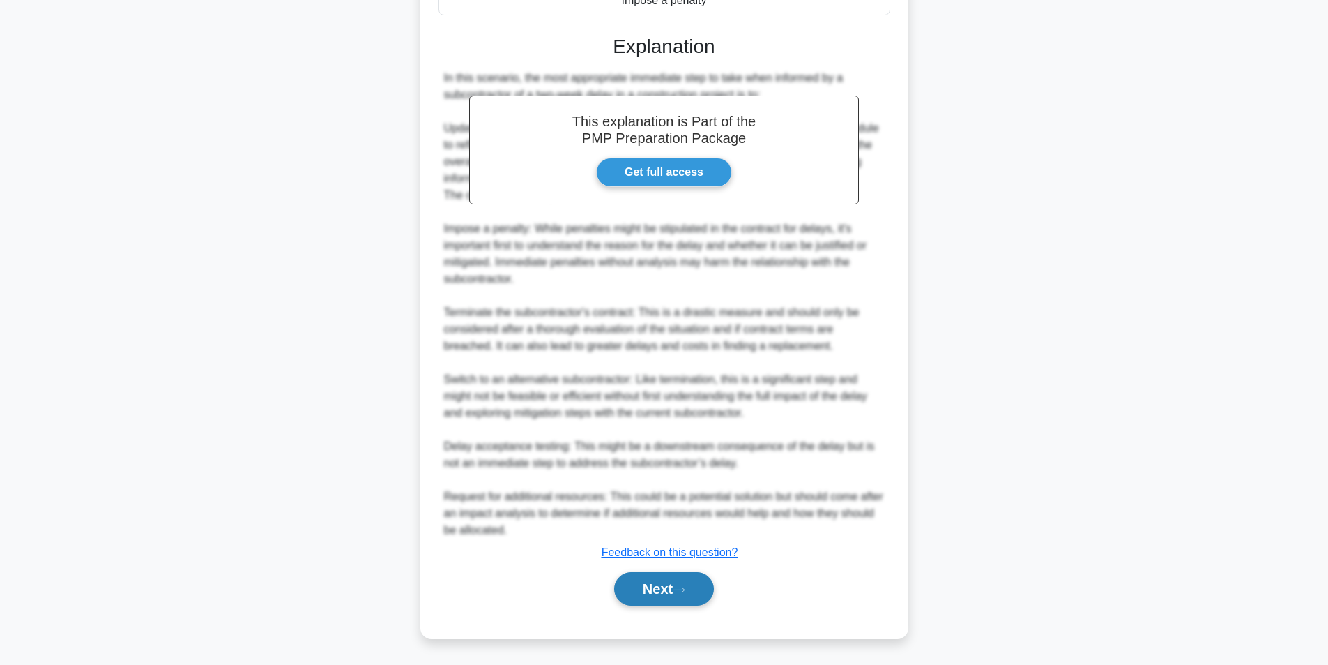
click at [685, 587] on icon at bounding box center [679, 590] width 13 height 8
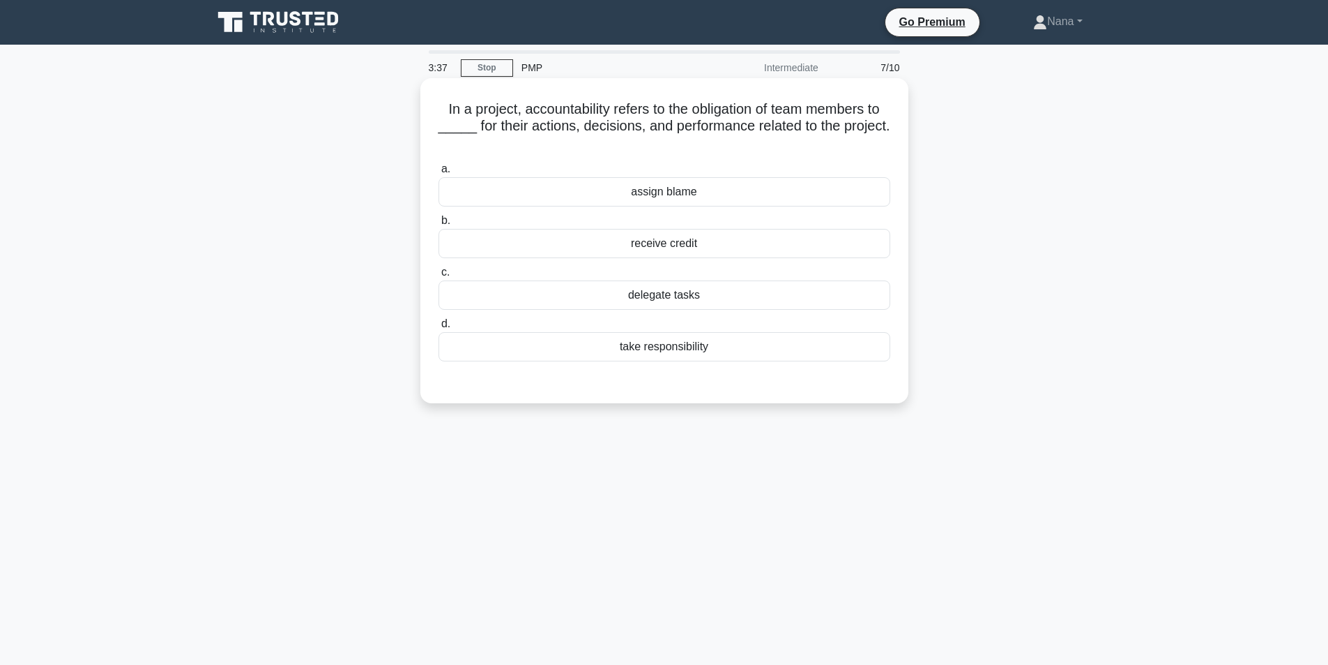
click at [674, 290] on div "delegate tasks" at bounding box center [665, 294] width 452 height 29
click at [439, 277] on input "c. delegate tasks" at bounding box center [439, 272] width 0 height 9
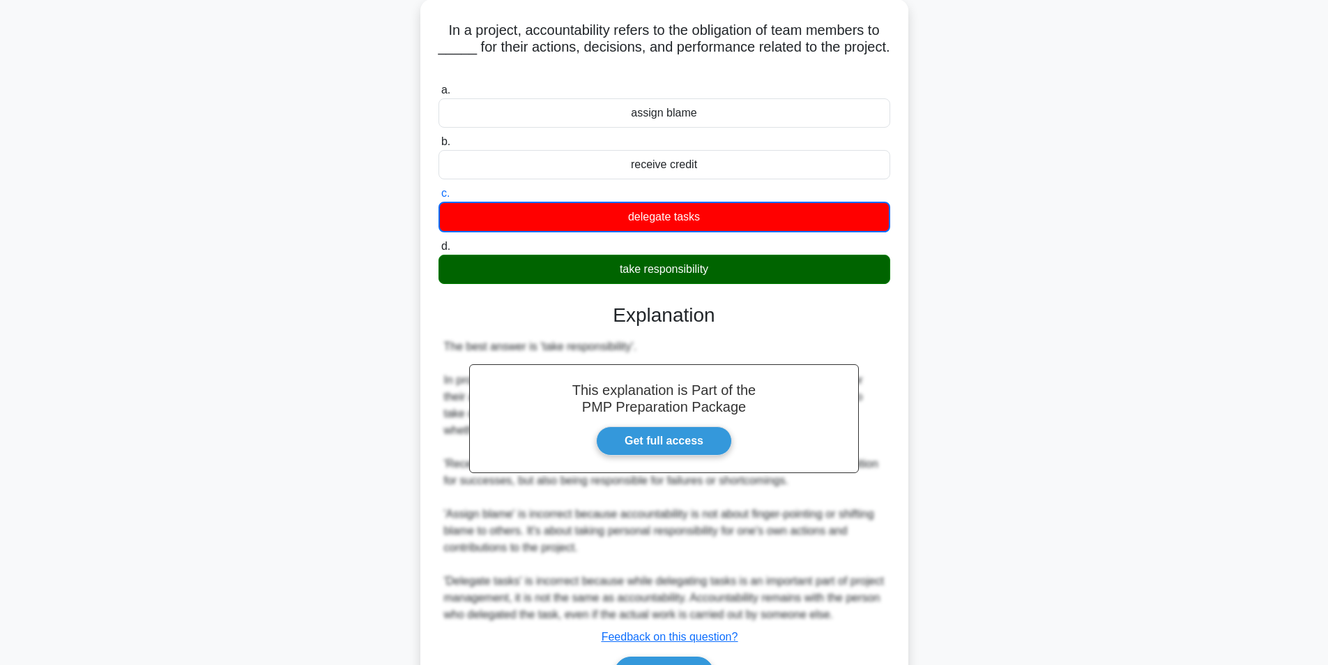
scroll to position [164, 0]
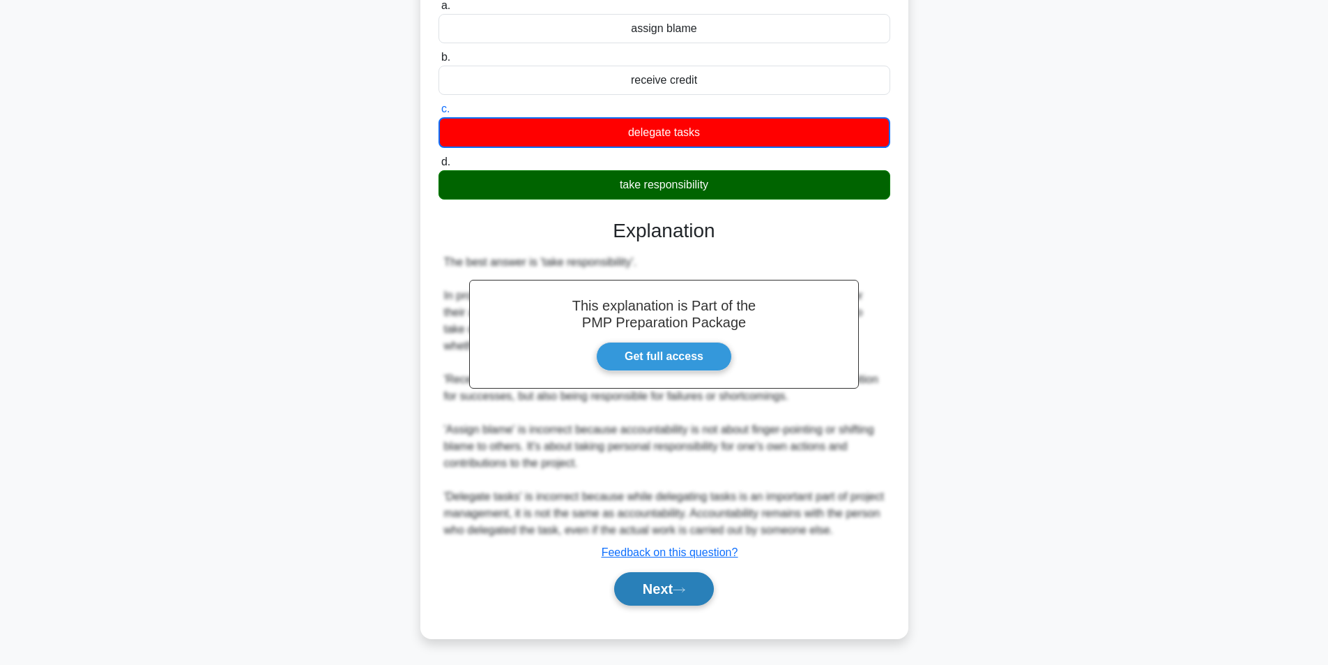
click at [658, 585] on button "Next" at bounding box center [664, 588] width 100 height 33
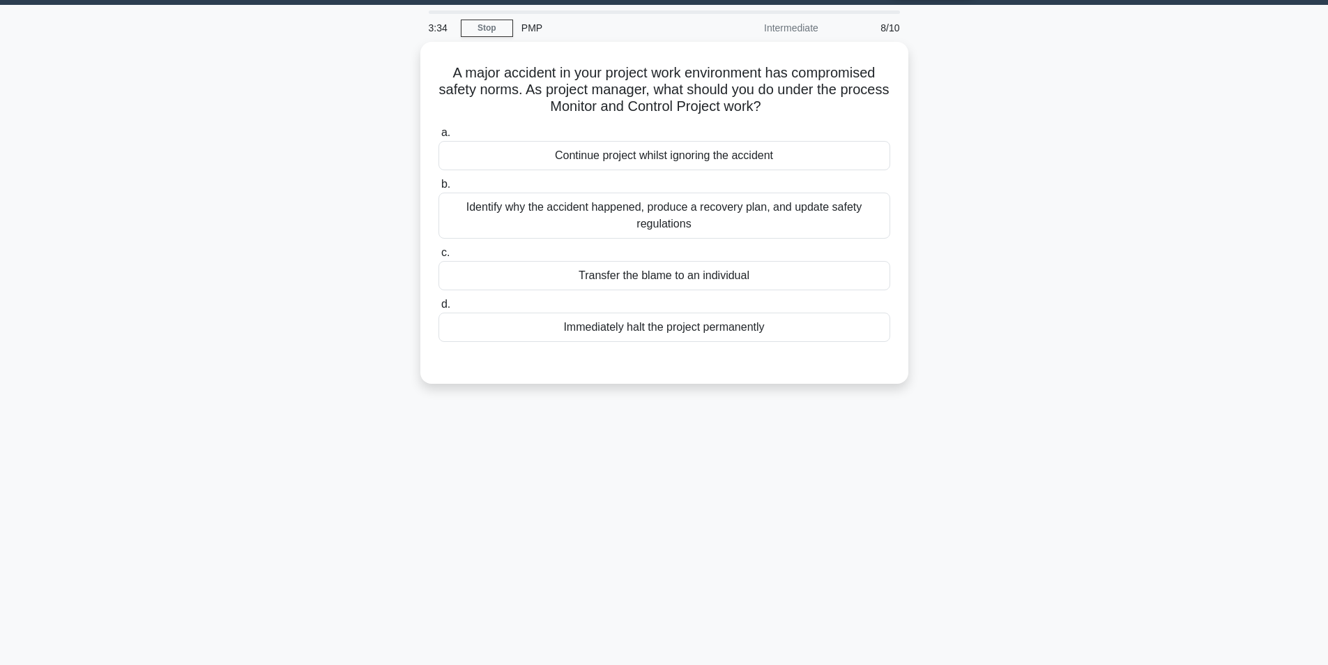
scroll to position [0, 0]
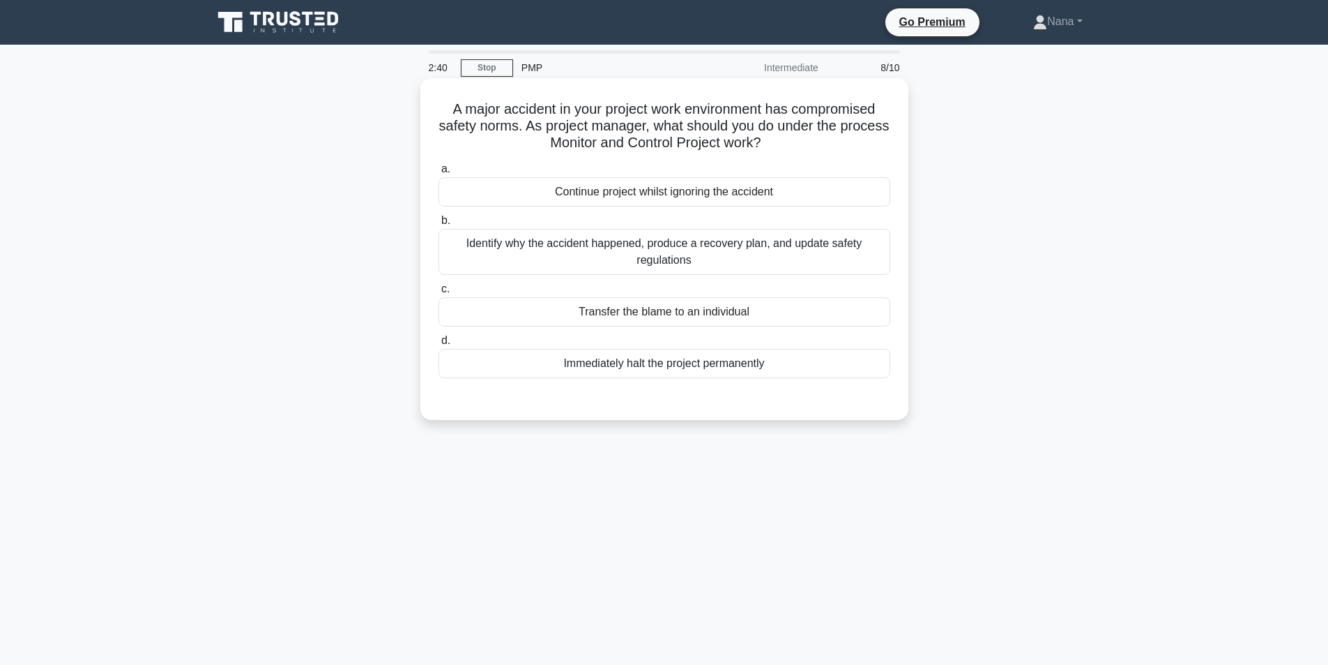
click at [656, 259] on div "Identify why the accident happened, produce a recovery plan, and update safety …" at bounding box center [665, 252] width 452 height 46
click at [439, 225] on input "b. Identify why the accident happened, produce a recovery plan, and update safe…" at bounding box center [439, 220] width 0 height 9
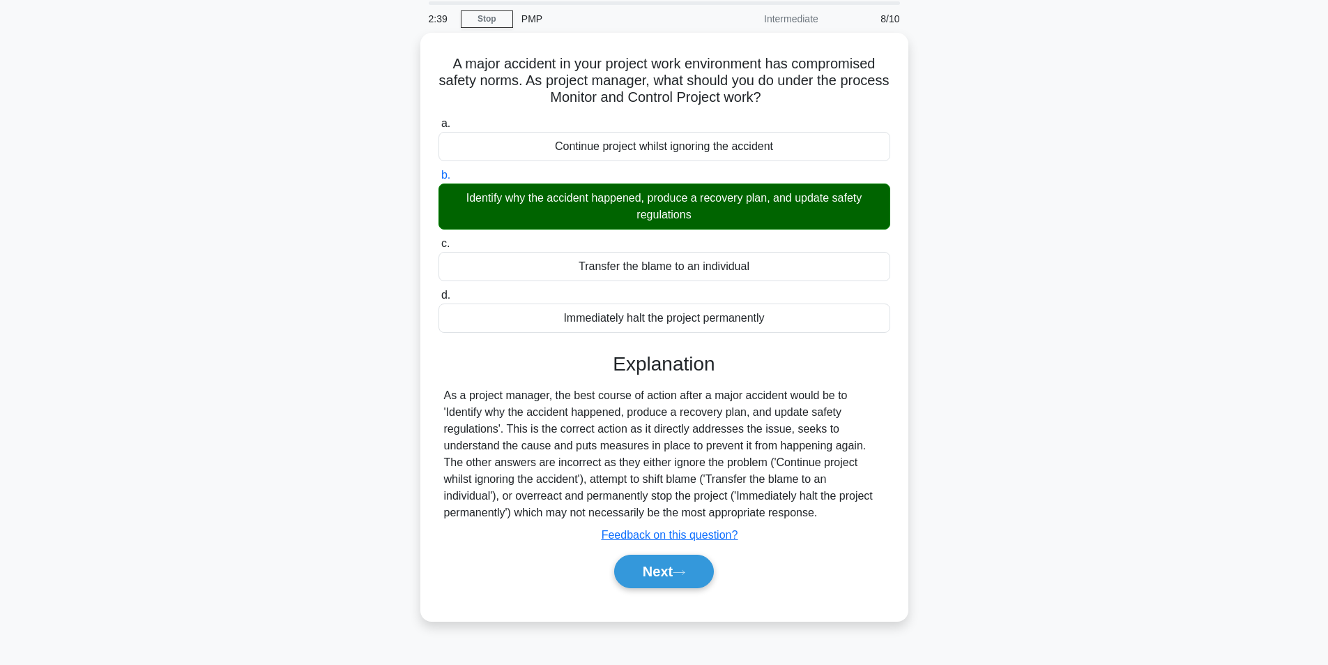
scroll to position [89, 0]
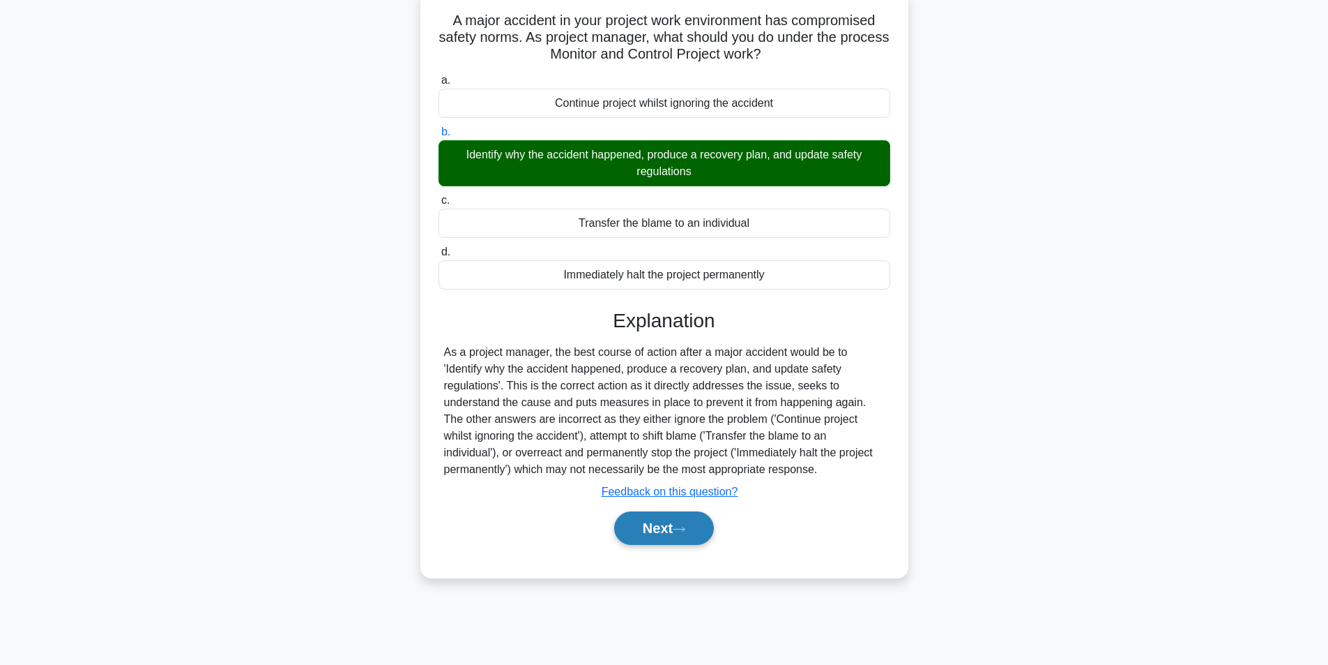
click at [675, 525] on button "Next" at bounding box center [664, 527] width 100 height 33
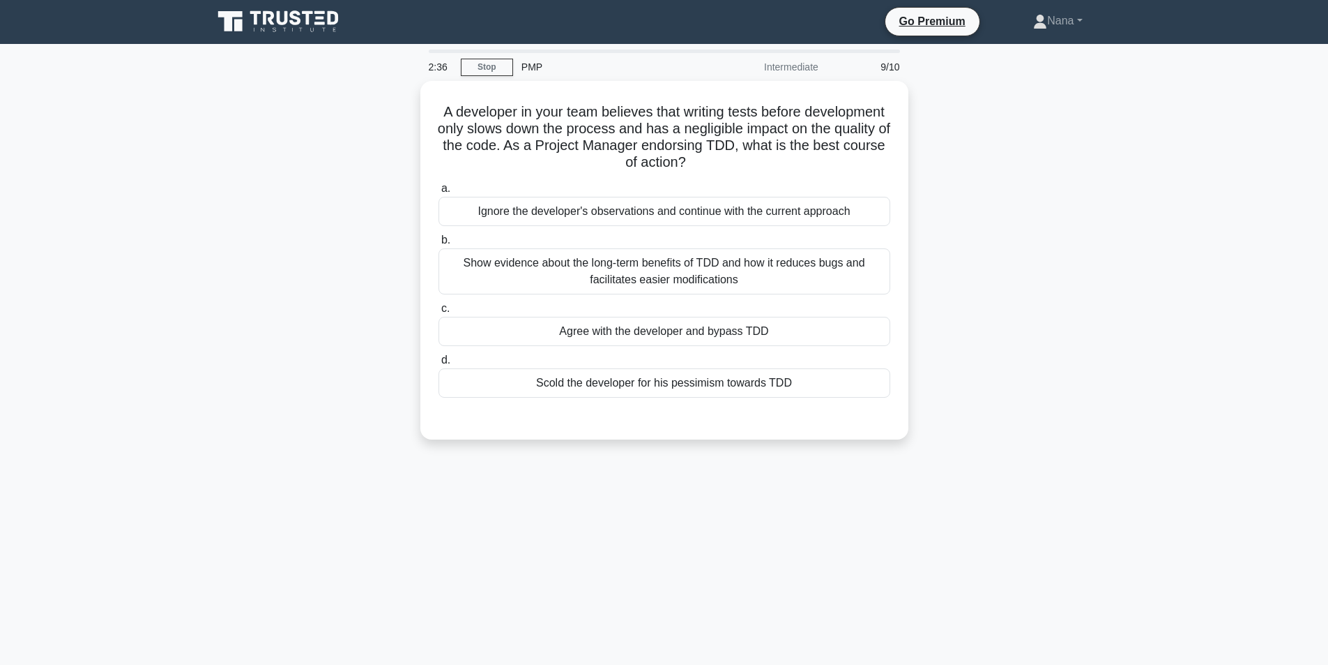
scroll to position [0, 0]
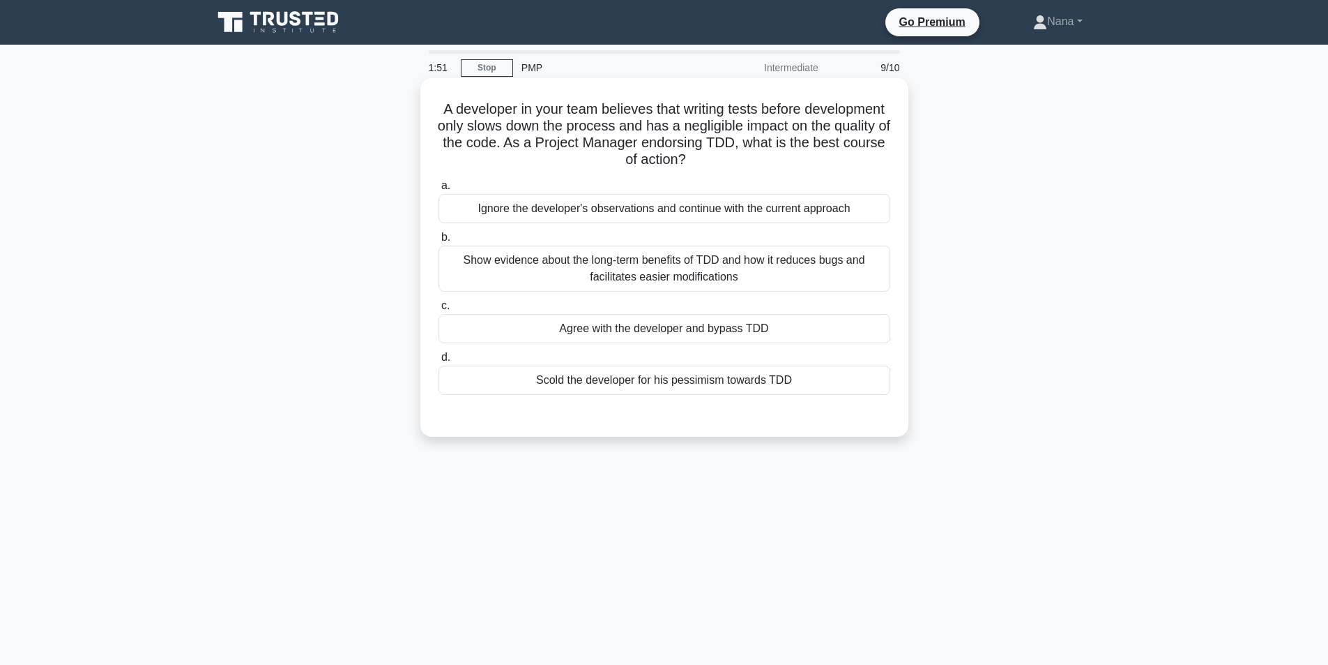
click at [695, 271] on div "Show evidence about the long-term benefits of TDD and how it reduces bugs and f…" at bounding box center [665, 268] width 452 height 46
click at [439, 242] on input "b. Show evidence about the long-term benefits of TDD and how it reduces bugs an…" at bounding box center [439, 237] width 0 height 9
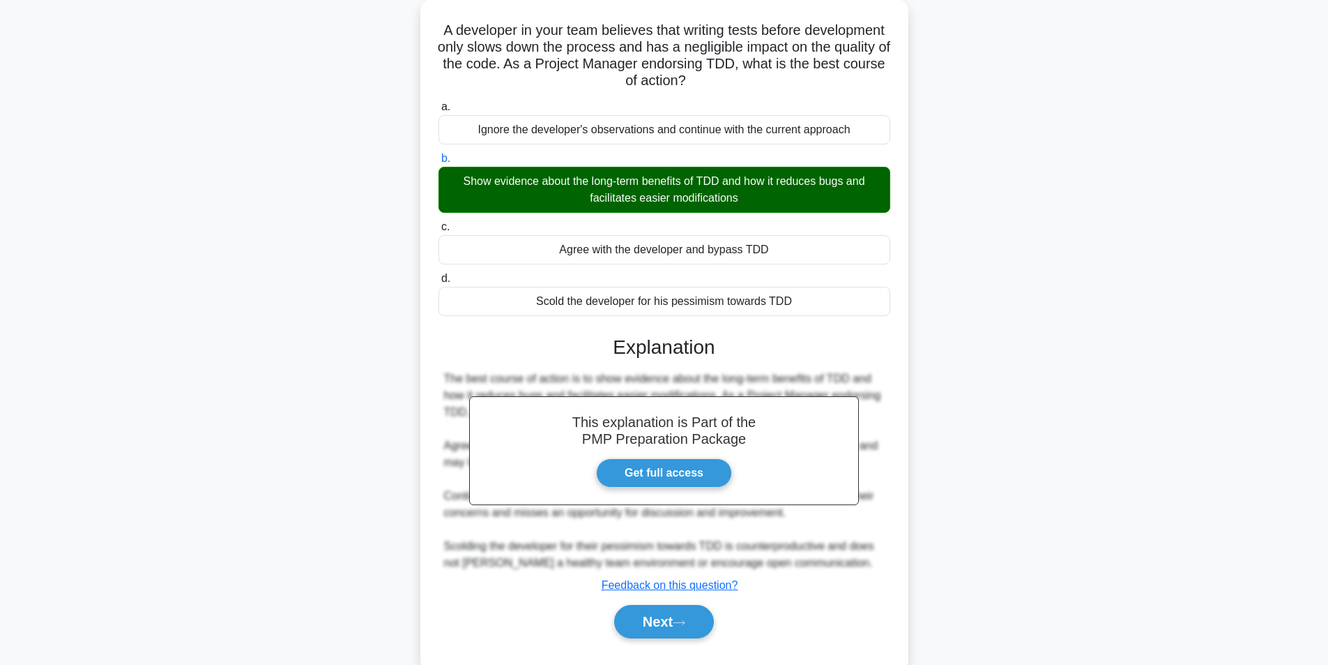
scroll to position [112, 0]
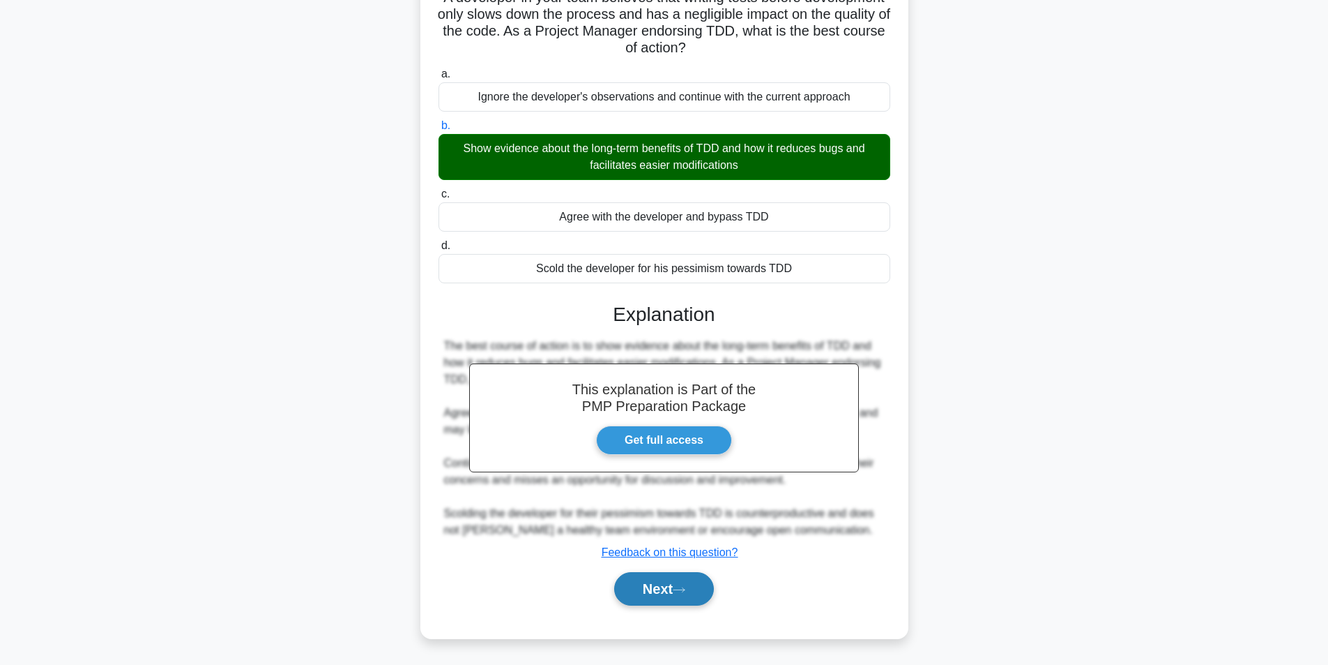
click at [649, 593] on button "Next" at bounding box center [664, 588] width 100 height 33
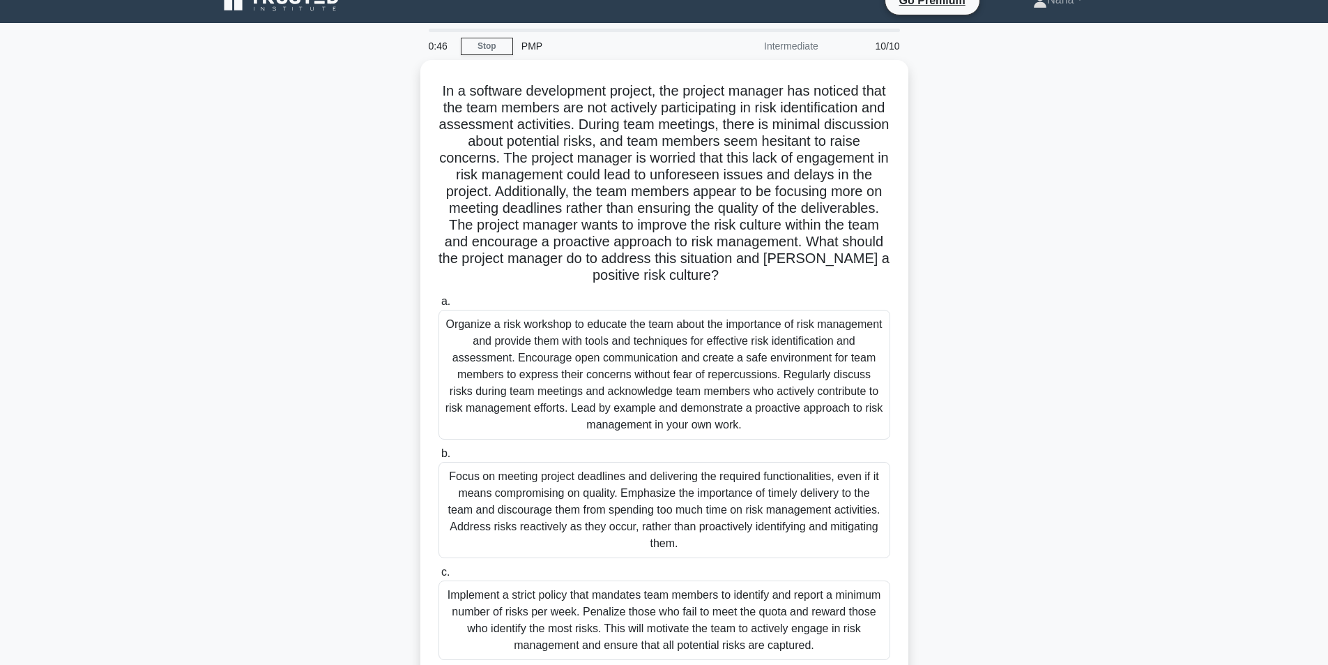
scroll to position [0, 0]
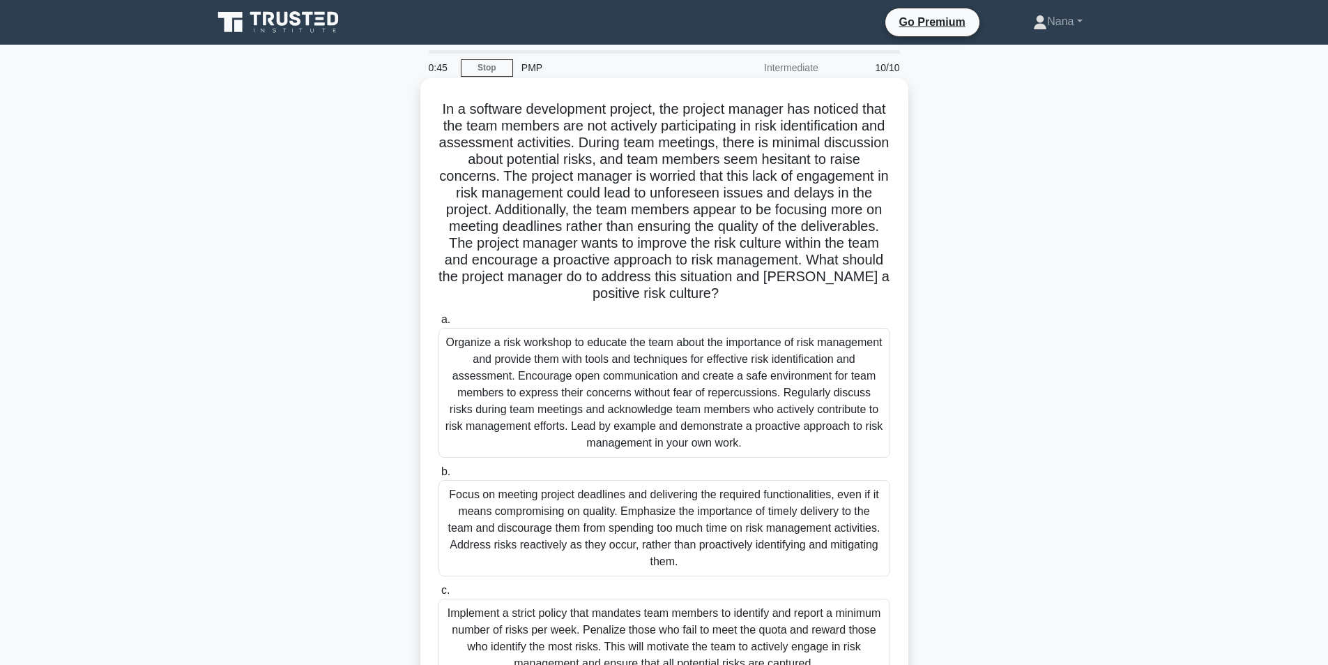
click at [791, 405] on div "Organize a risk workshop to educate the team about the importance of risk manag…" at bounding box center [665, 393] width 452 height 130
click at [439, 324] on input "a. Organize a risk workshop to educate the team about the importance of risk ma…" at bounding box center [439, 319] width 0 height 9
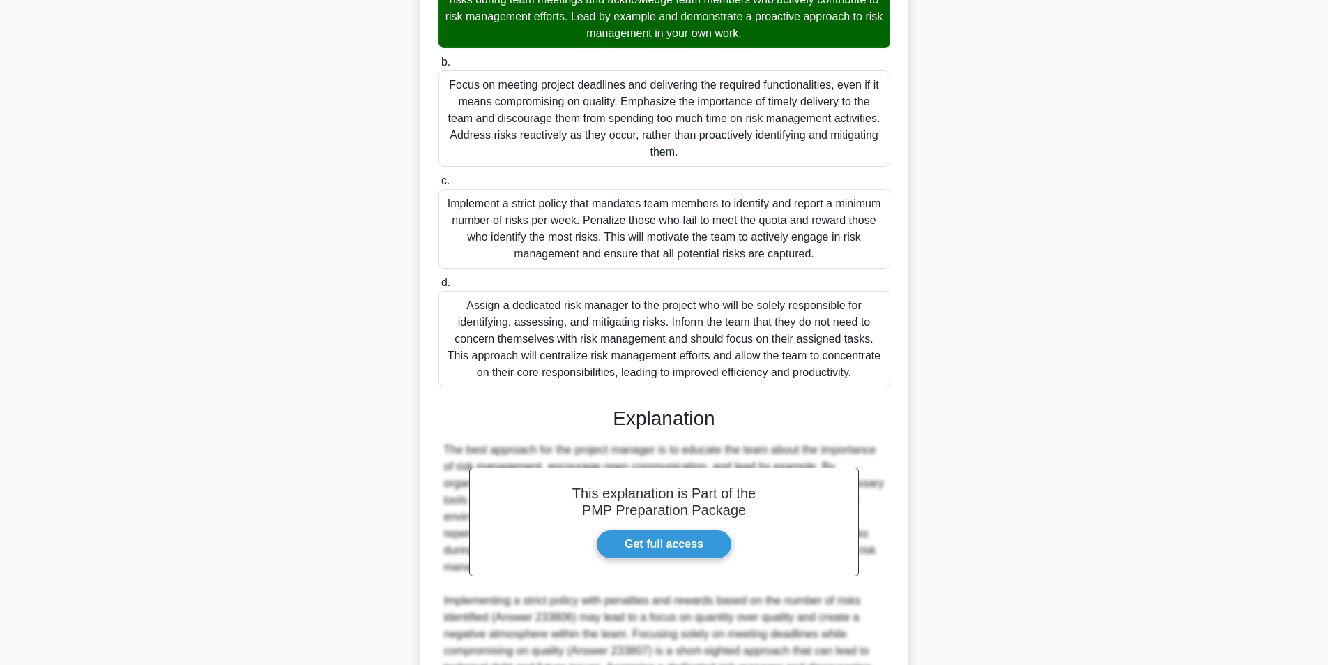
scroll to position [598, 0]
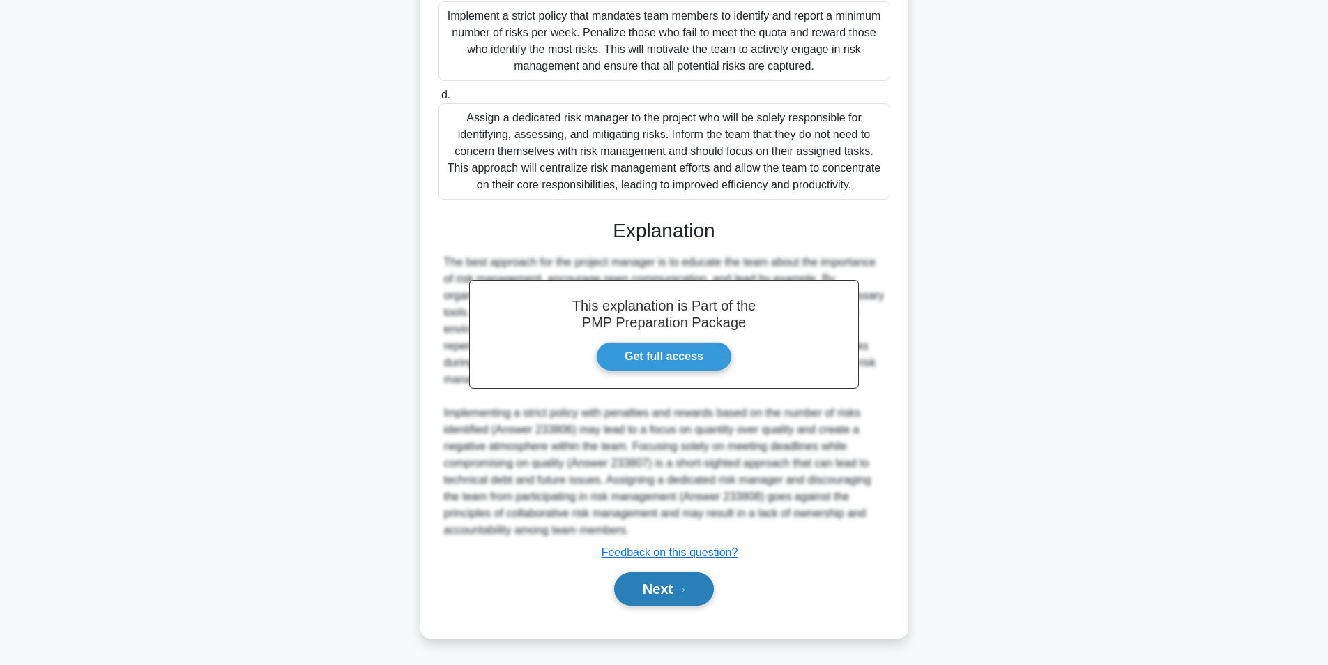
click at [661, 591] on button "Next" at bounding box center [664, 588] width 100 height 33
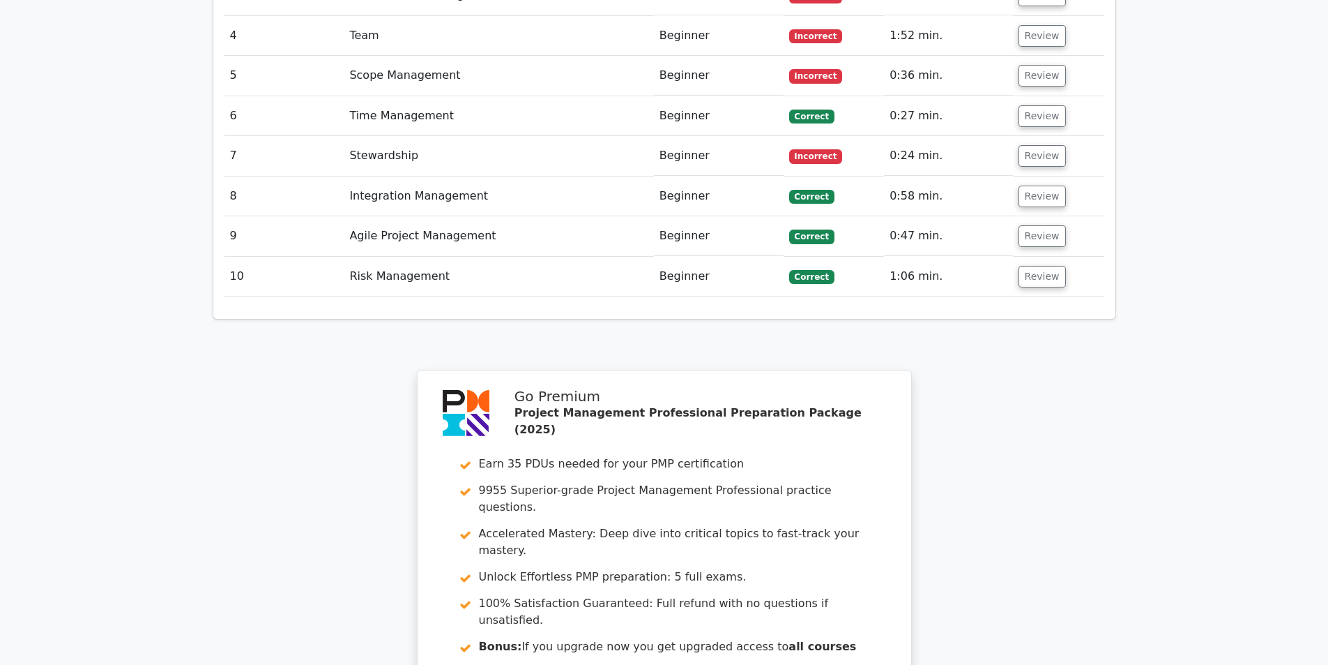
scroll to position [2668, 0]
